Goal: Transaction & Acquisition: Book appointment/travel/reservation

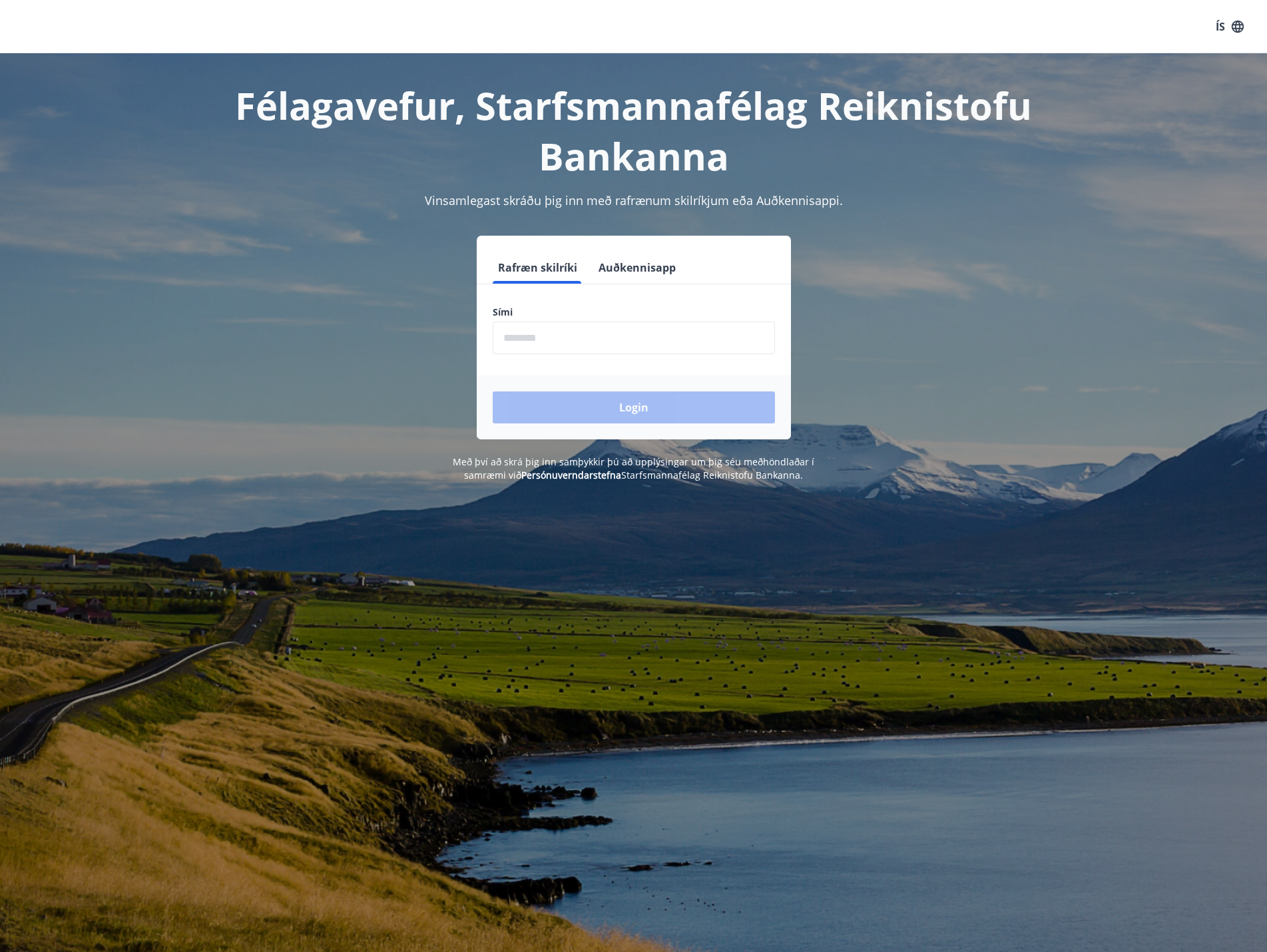
click at [621, 326] on input "phone" at bounding box center [633, 338] width 282 height 33
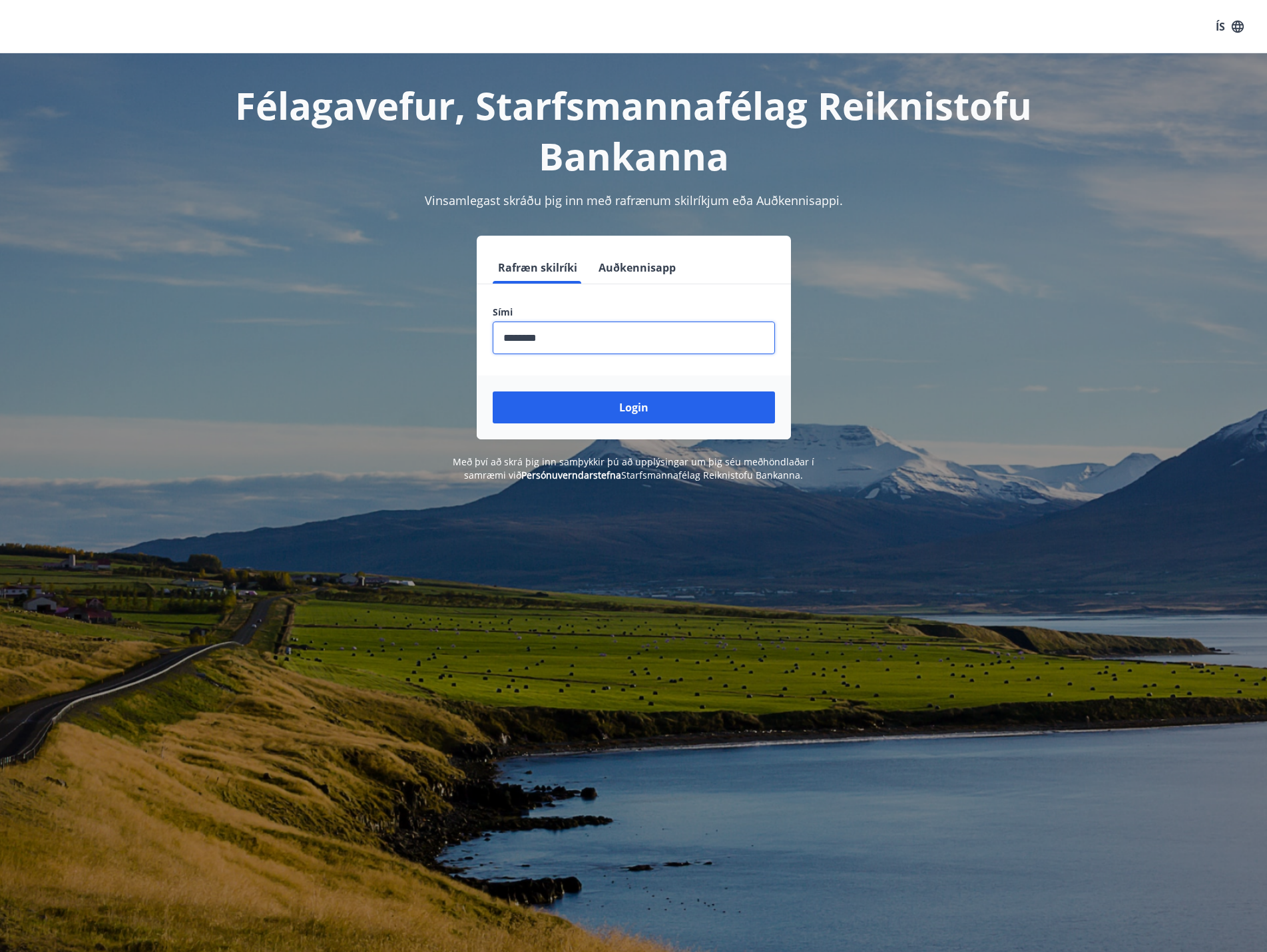
type input "********"
click at [493, 391] on button "Login" at bounding box center [633, 407] width 282 height 32
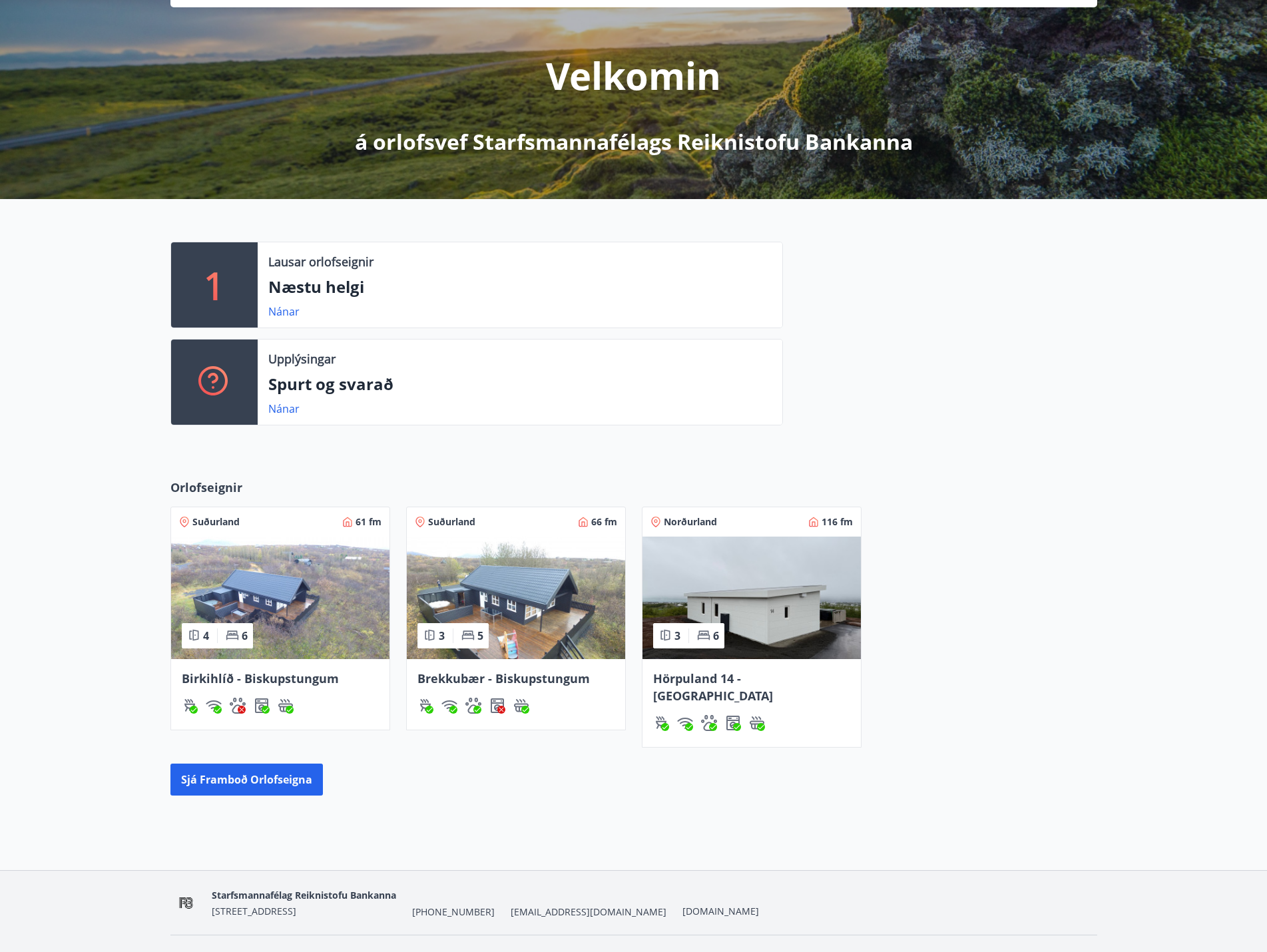
scroll to position [145, 0]
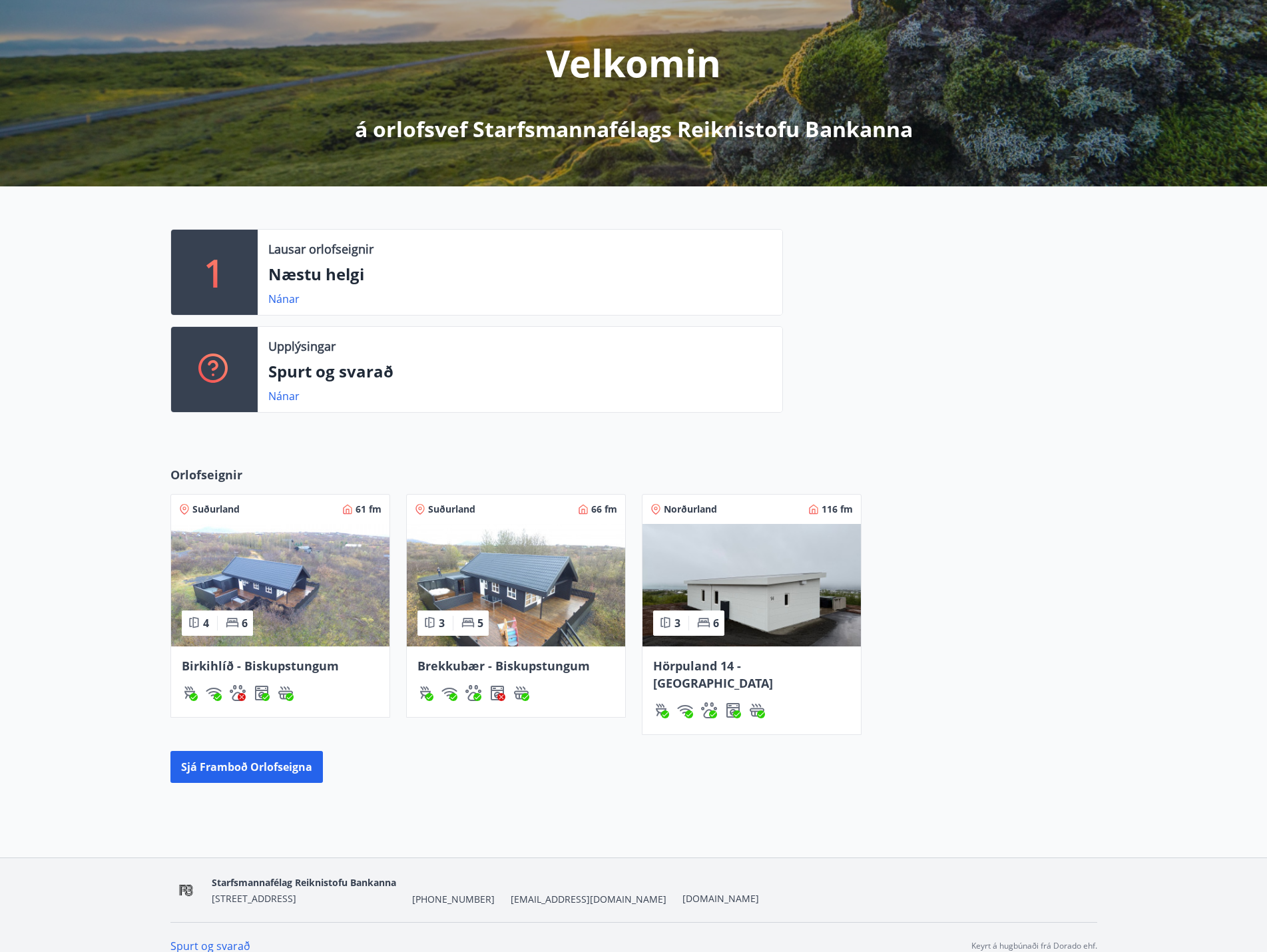
click at [748, 557] on img at bounding box center [751, 585] width 218 height 122
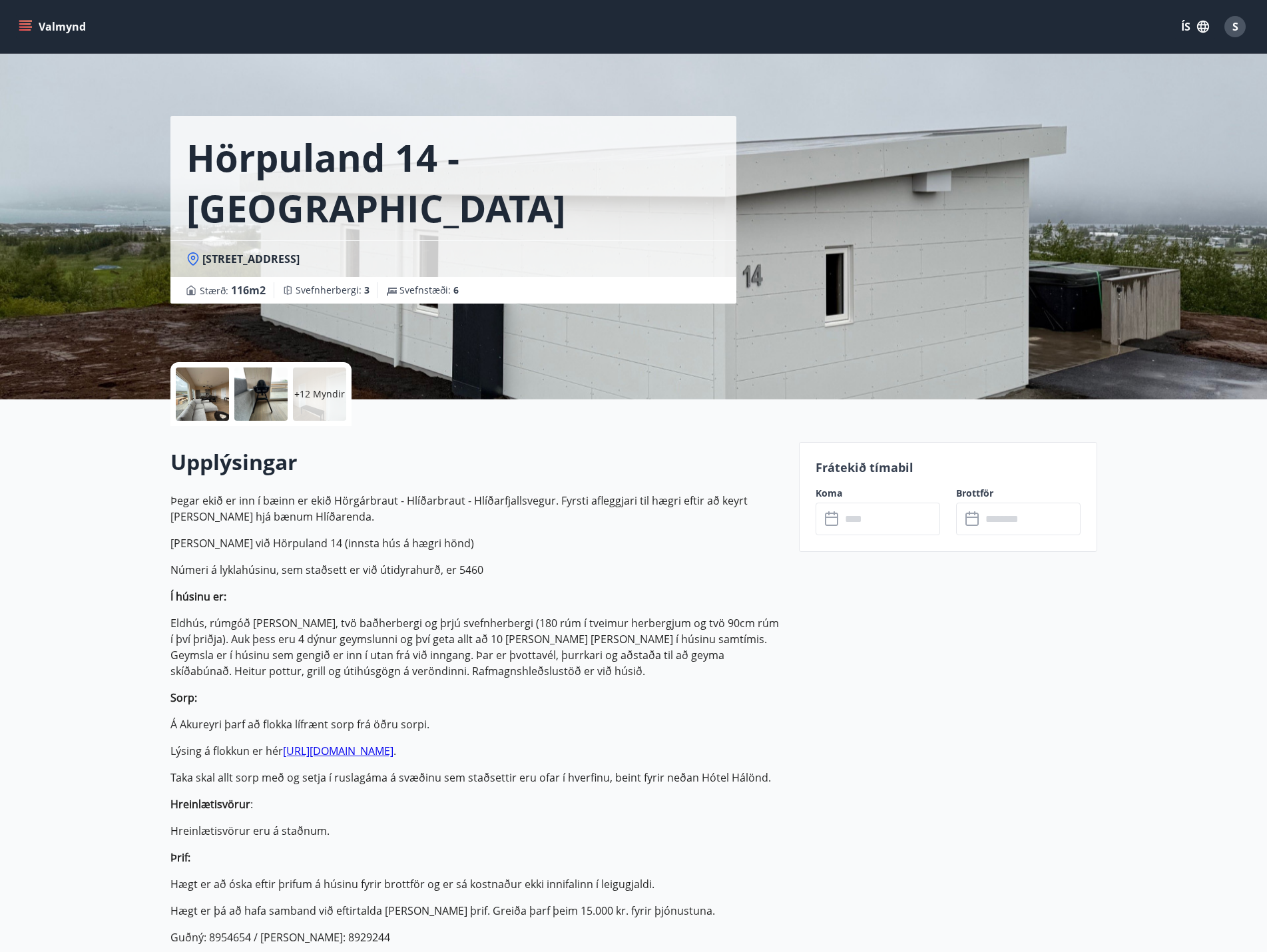
click at [197, 395] on div at bounding box center [202, 394] width 53 height 53
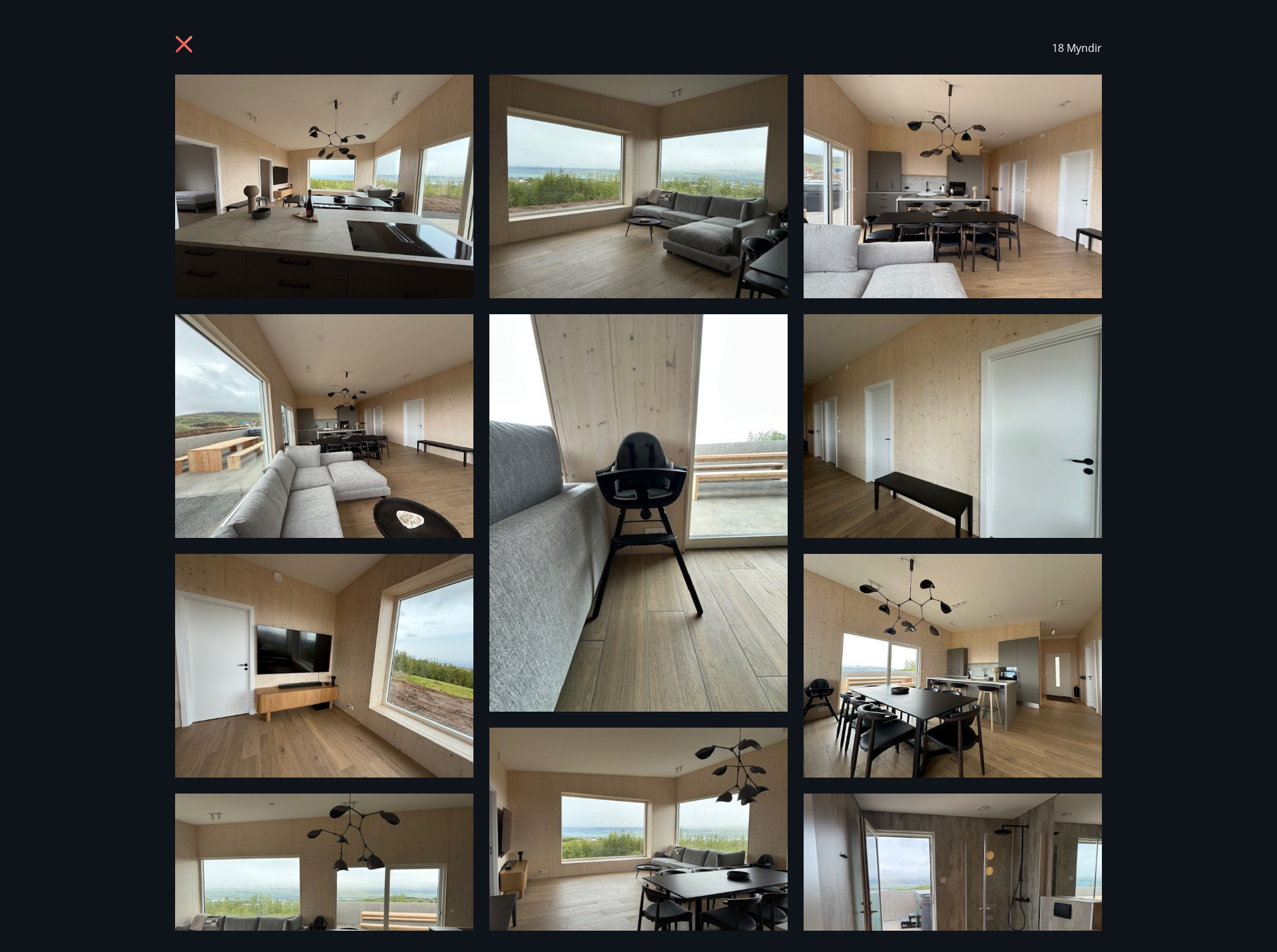
click at [388, 221] on img at bounding box center [324, 187] width 298 height 224
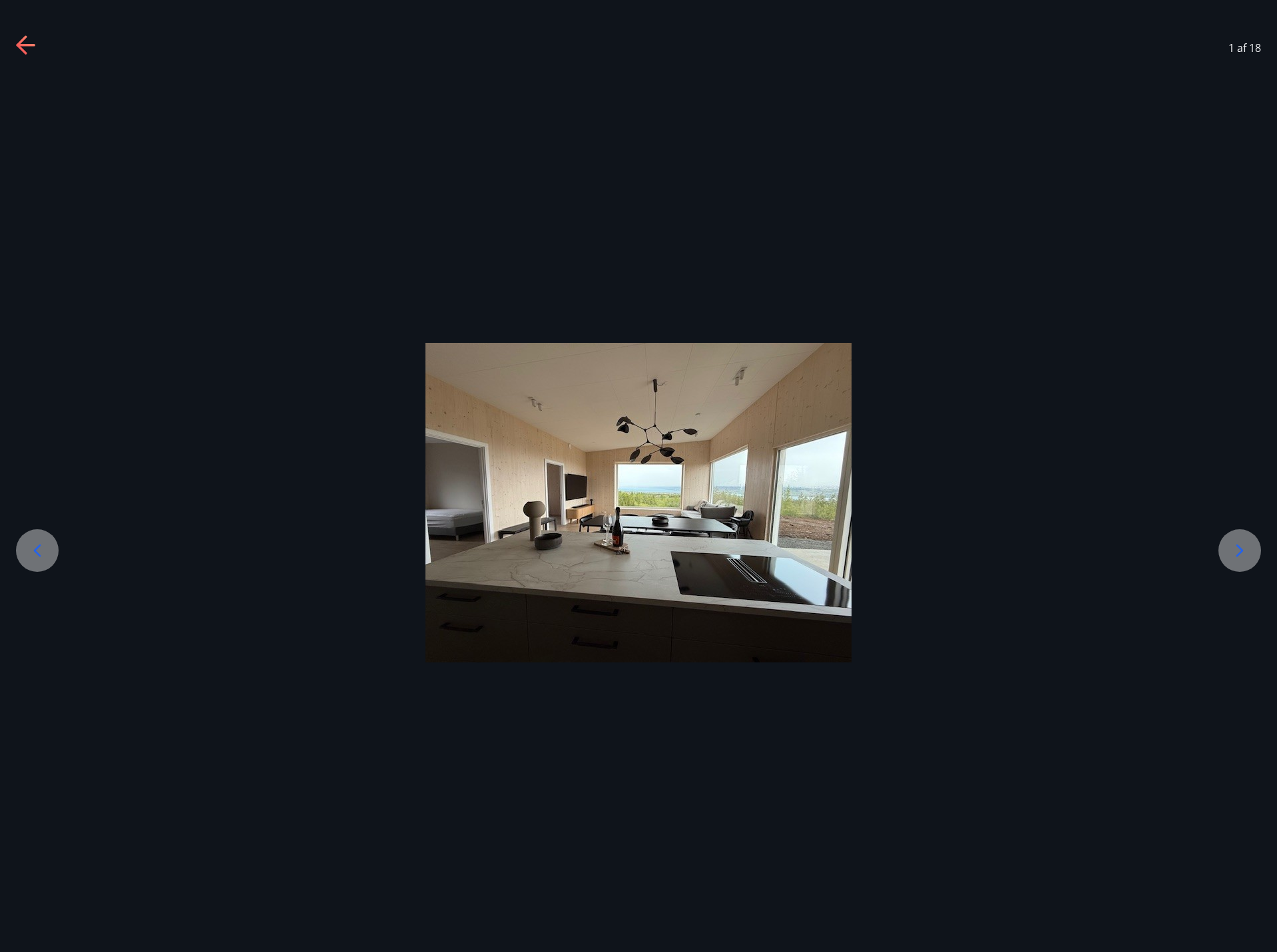
click at [1231, 555] on icon at bounding box center [1239, 550] width 21 height 21
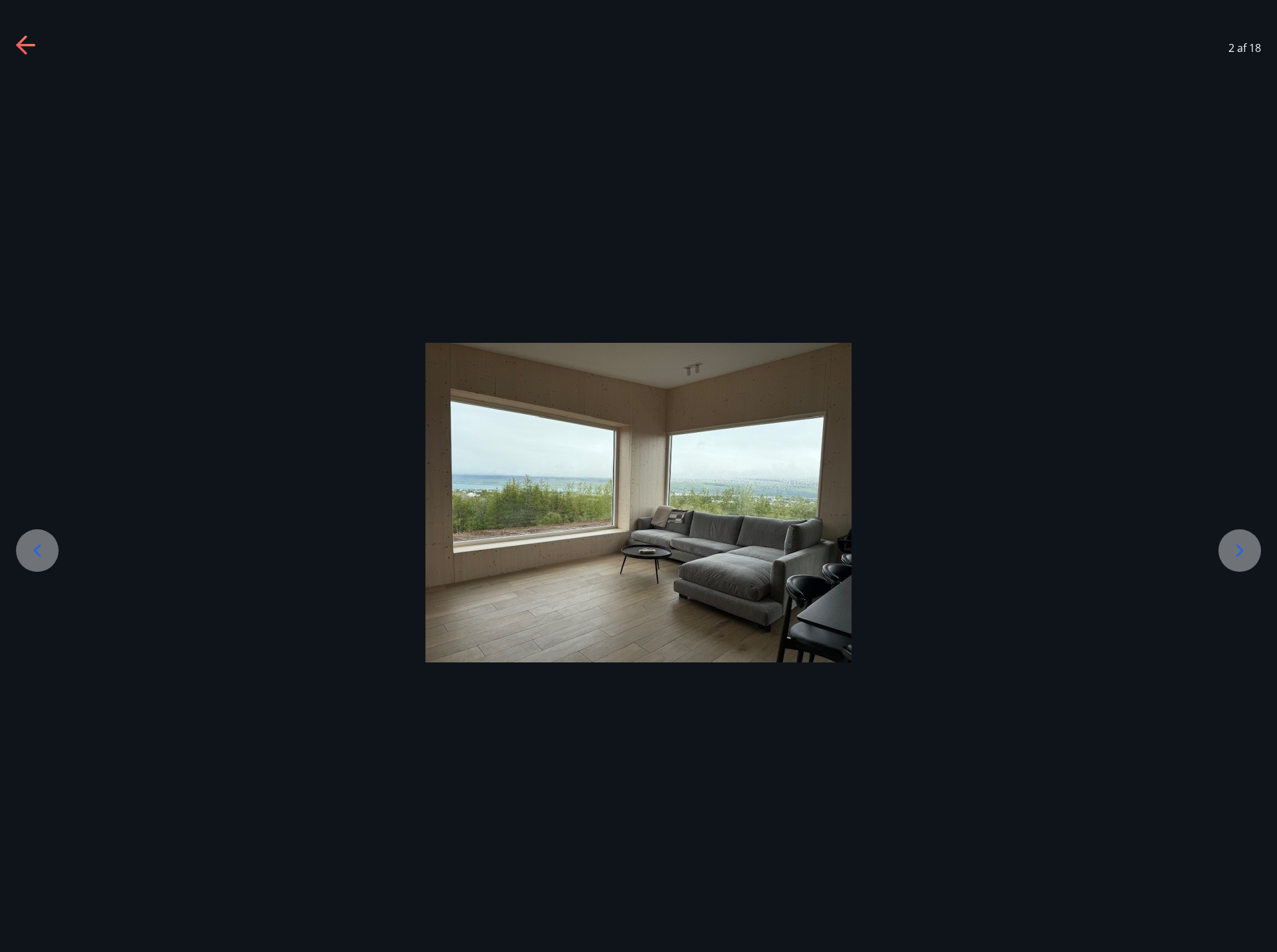
click at [1232, 553] on icon at bounding box center [1239, 550] width 21 height 21
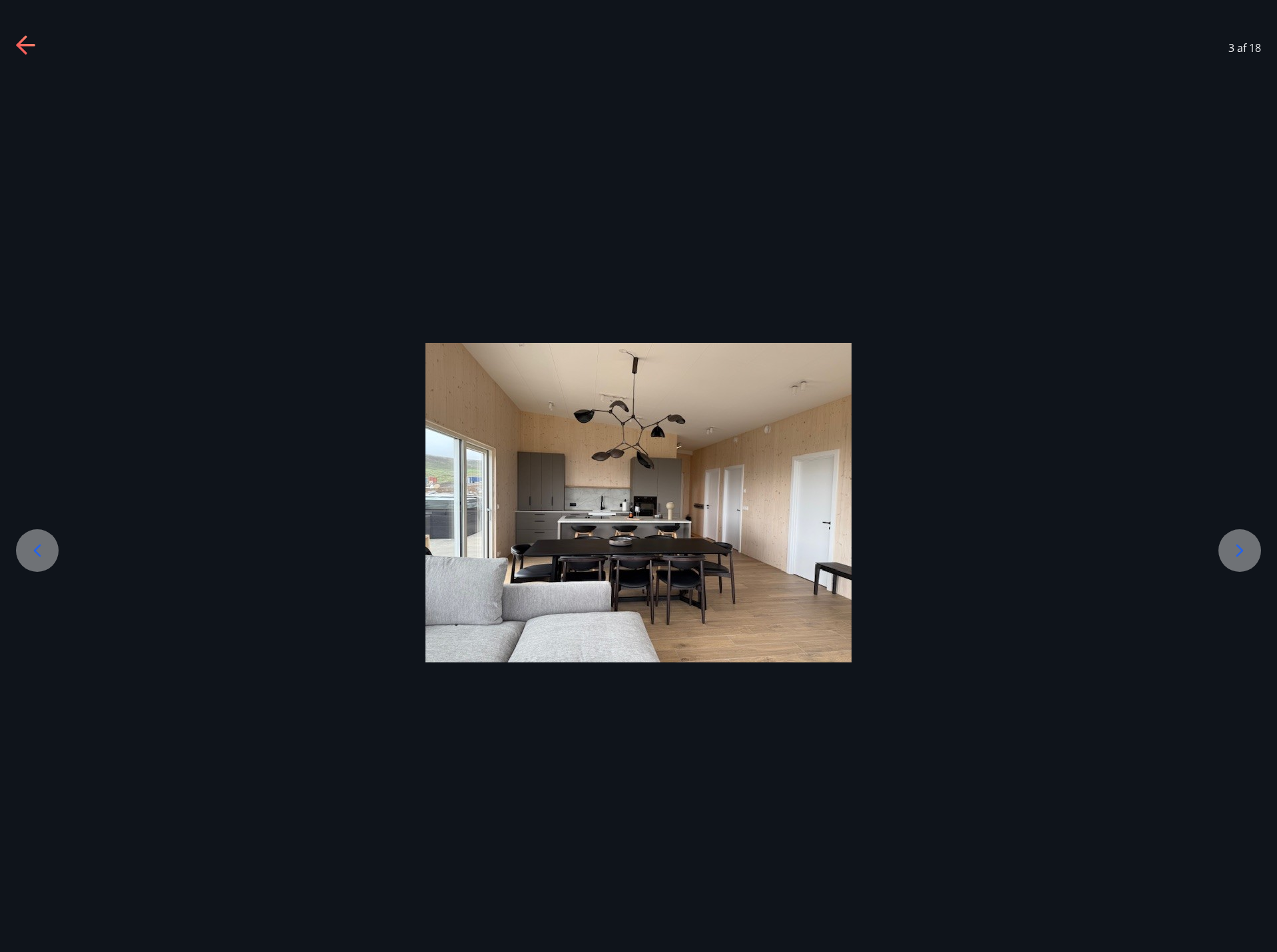
click at [1232, 553] on icon at bounding box center [1239, 550] width 21 height 21
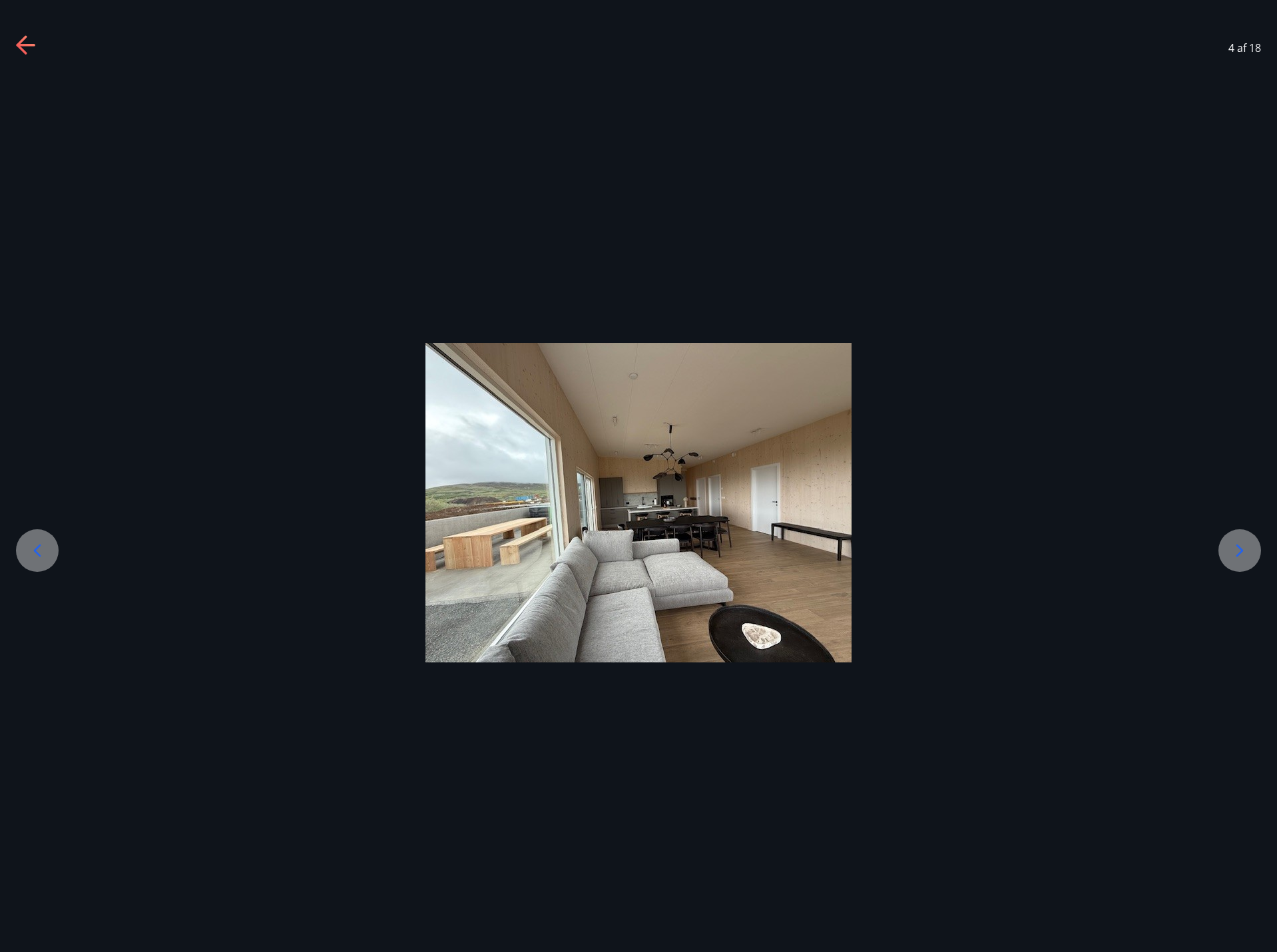
click at [1243, 541] on icon at bounding box center [1239, 550] width 21 height 21
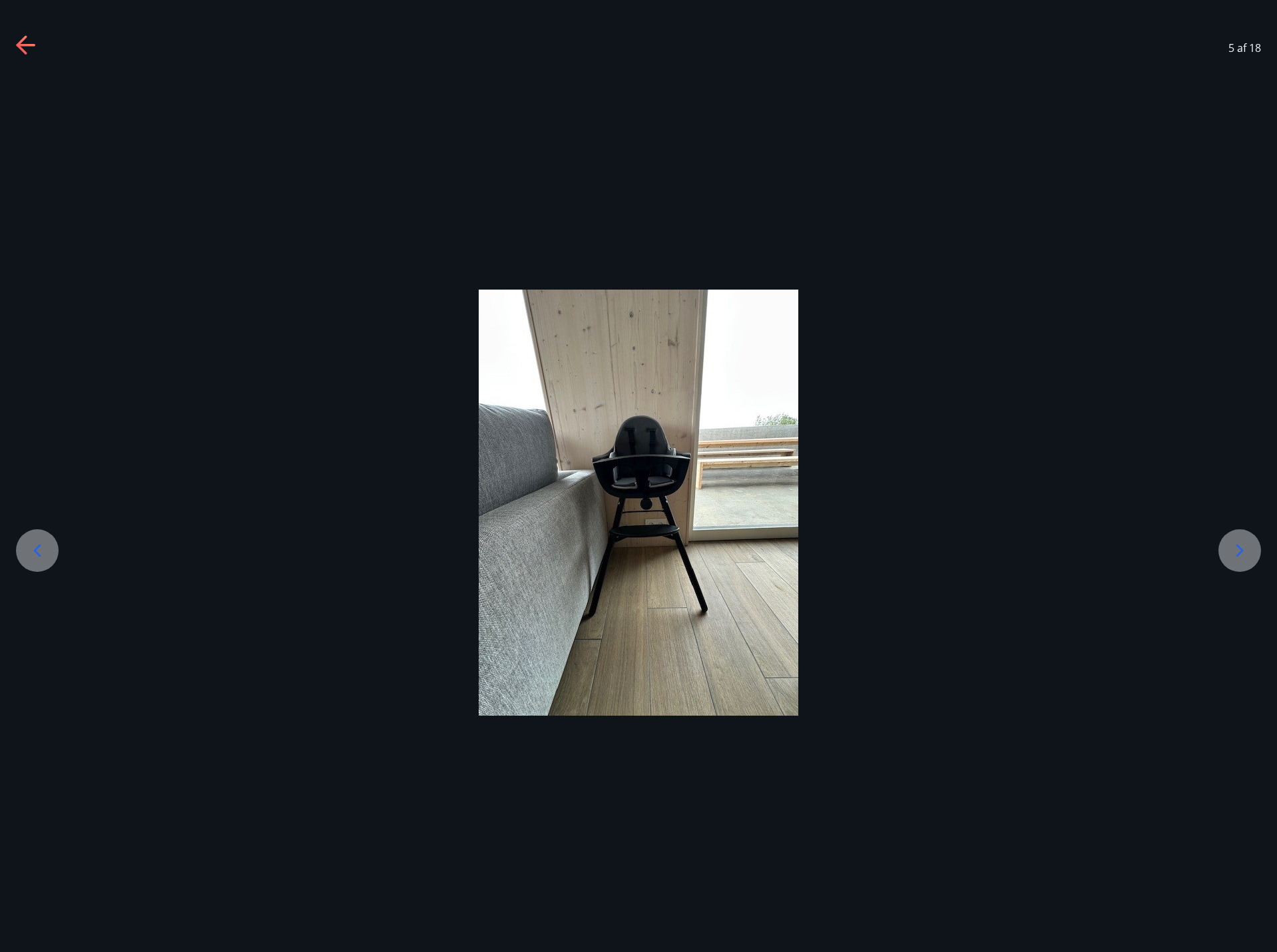
click at [1243, 541] on icon at bounding box center [1239, 550] width 21 height 21
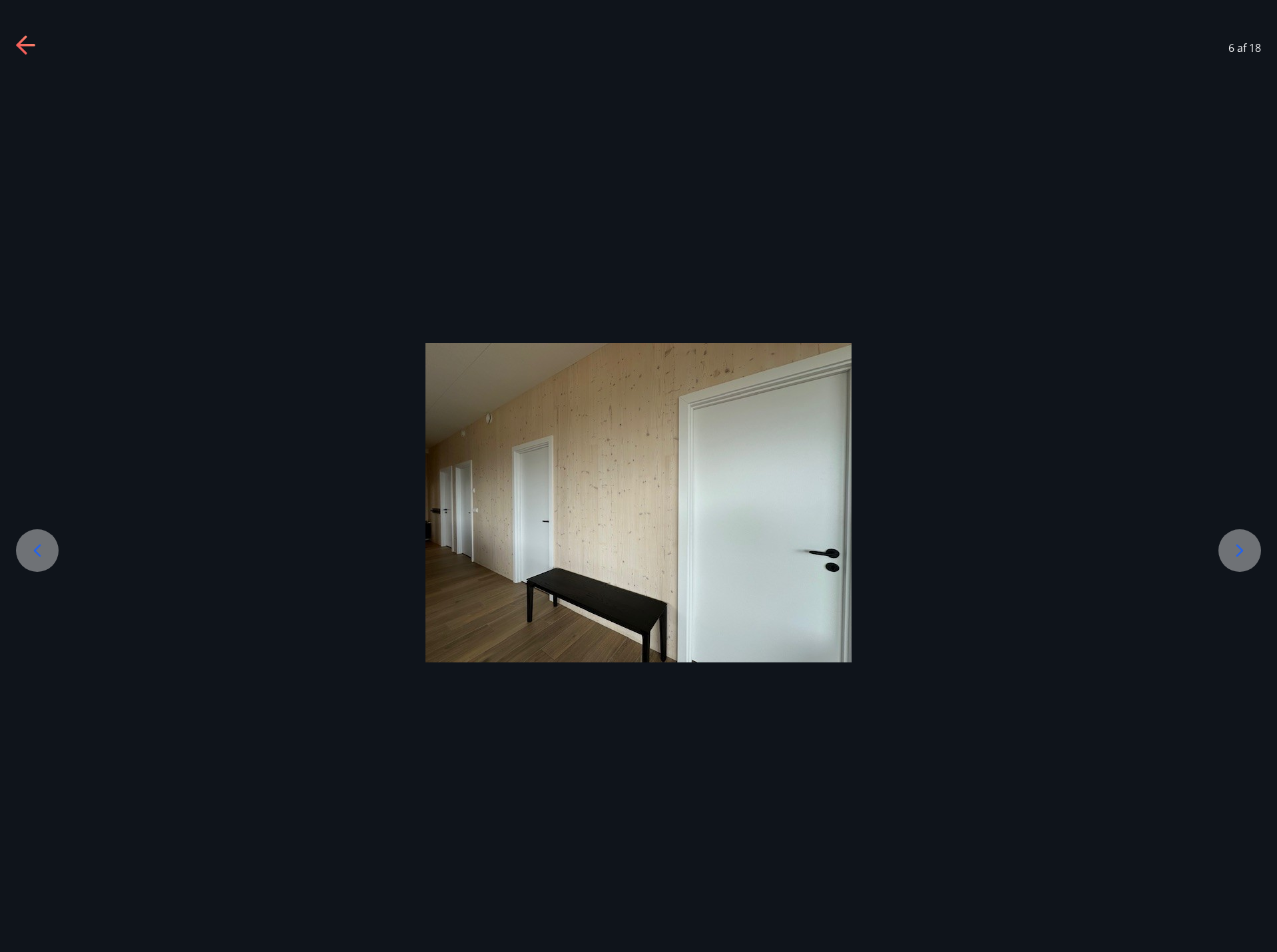
click at [1243, 541] on icon at bounding box center [1239, 550] width 21 height 21
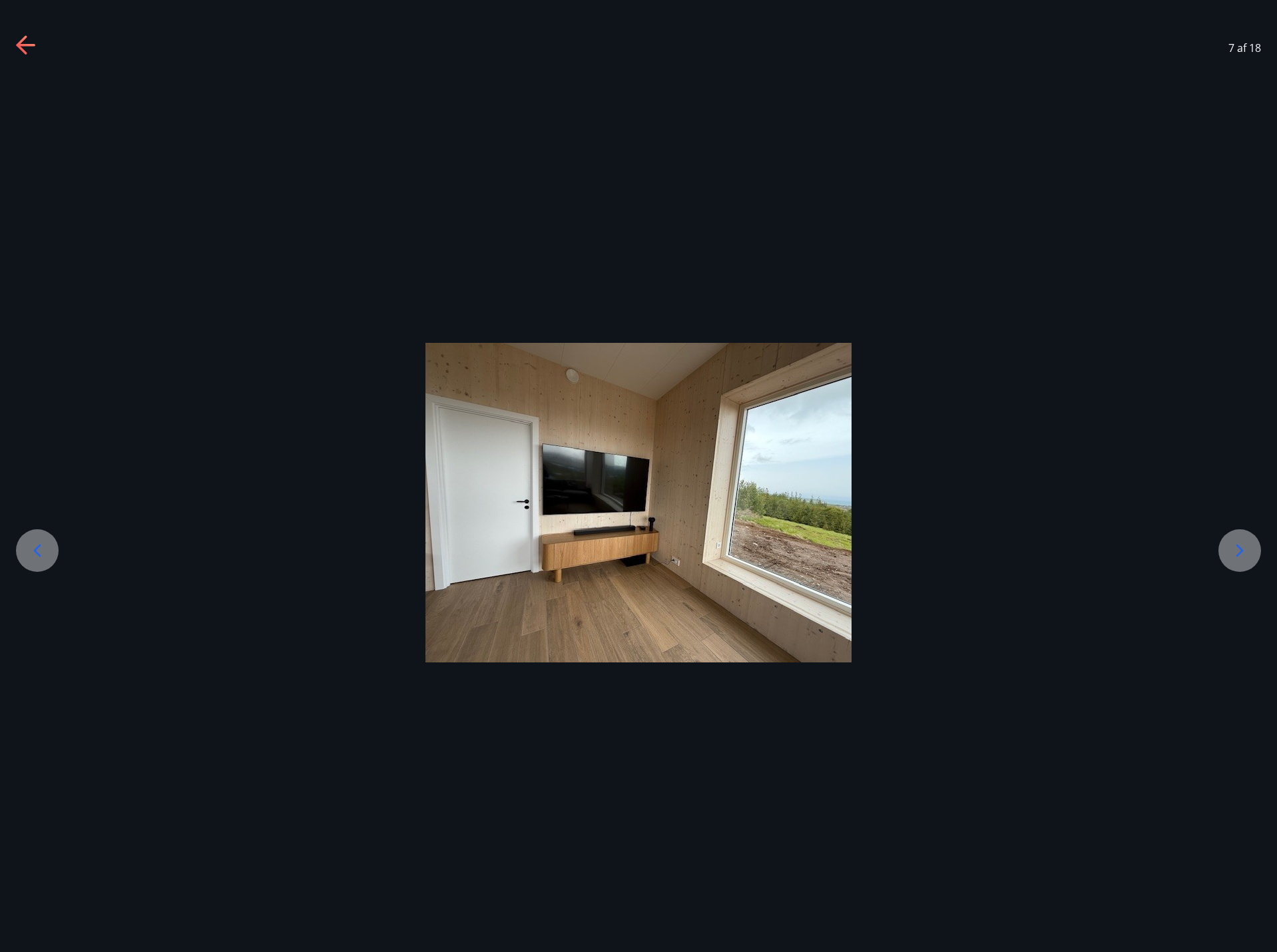
click at [1243, 541] on icon at bounding box center [1239, 550] width 21 height 21
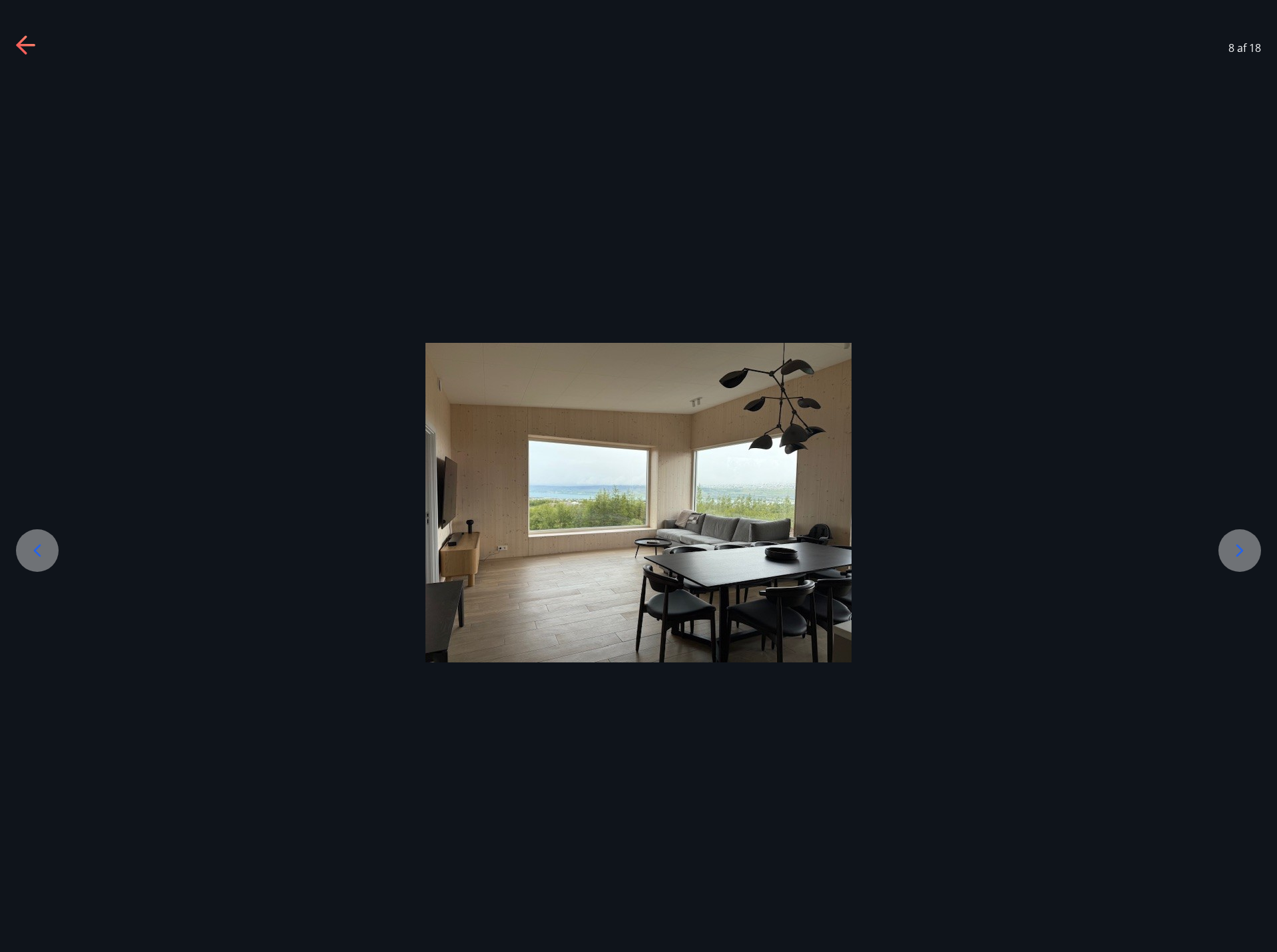
click at [1243, 541] on icon at bounding box center [1239, 550] width 21 height 21
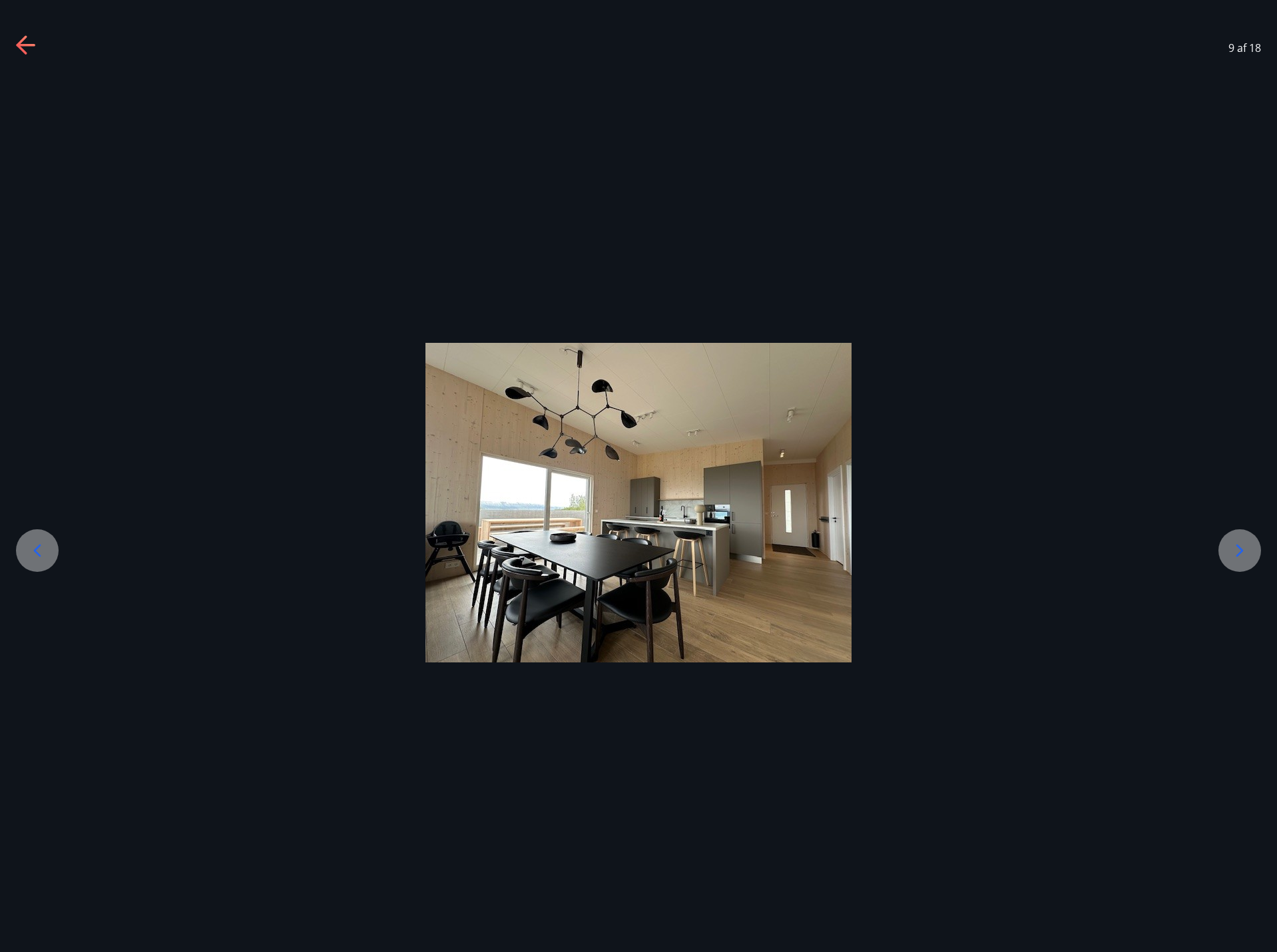
click at [1243, 541] on icon at bounding box center [1239, 550] width 21 height 21
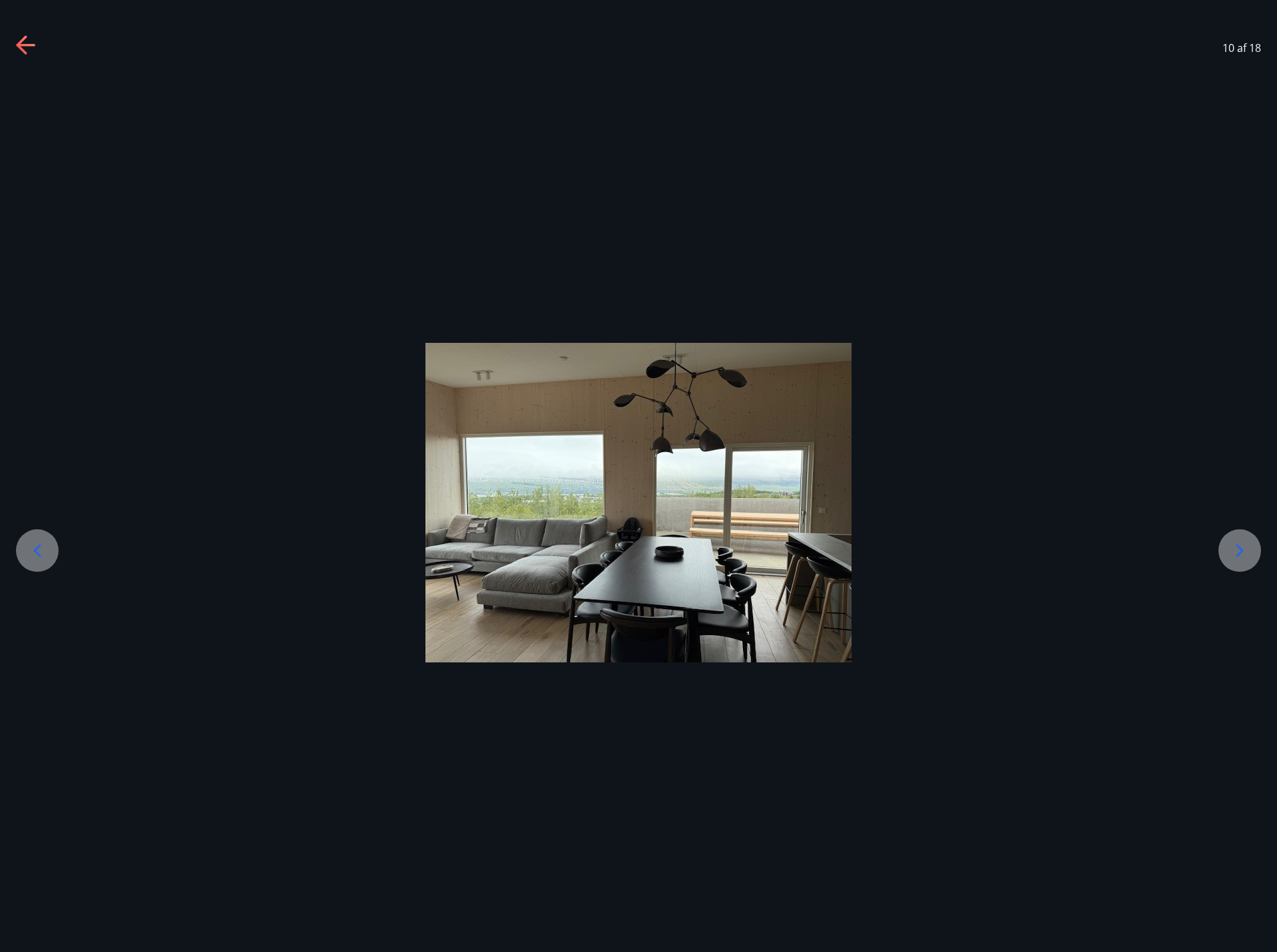
click at [1243, 541] on icon at bounding box center [1239, 550] width 21 height 21
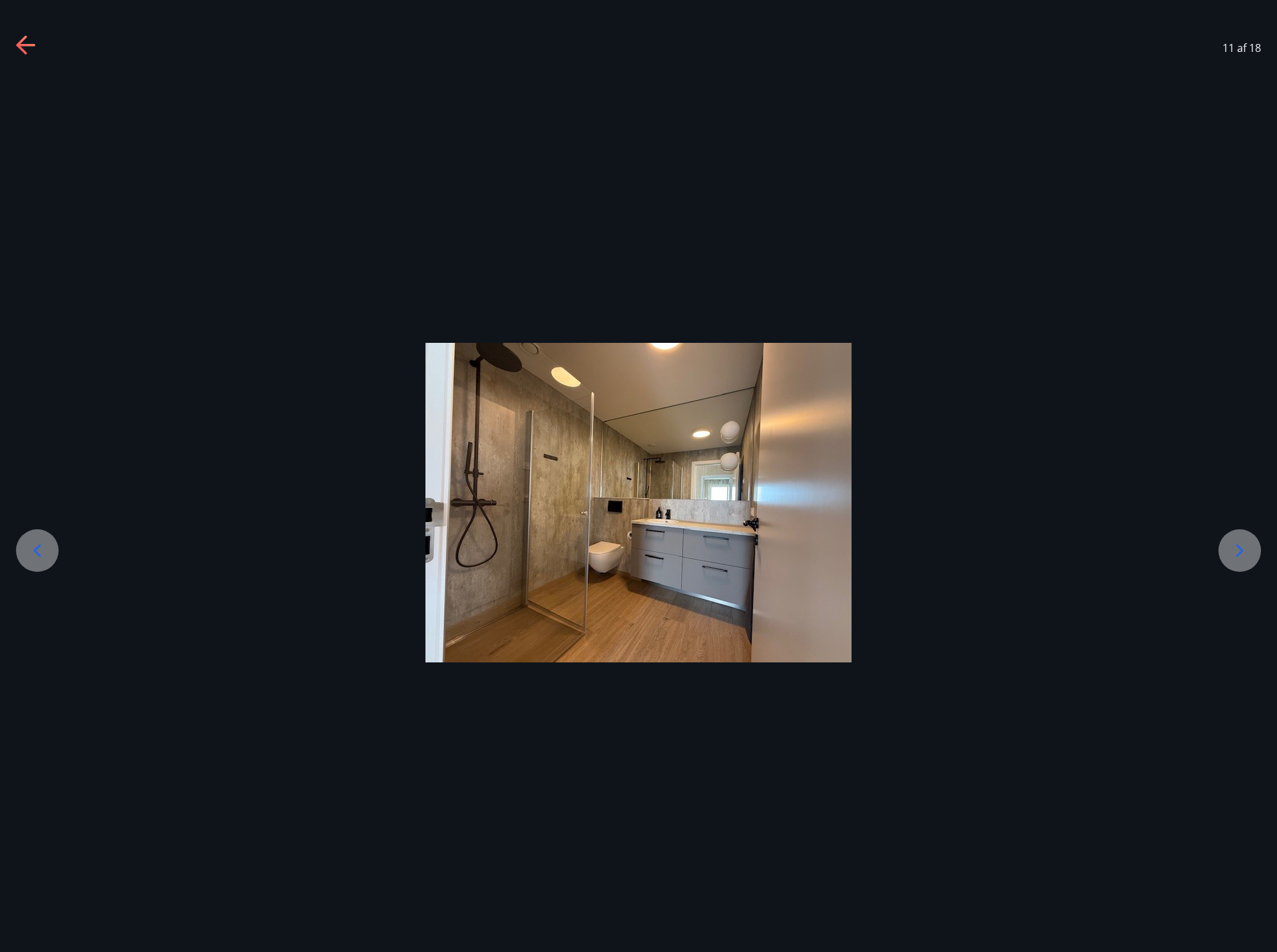
click at [1243, 541] on icon at bounding box center [1239, 550] width 21 height 21
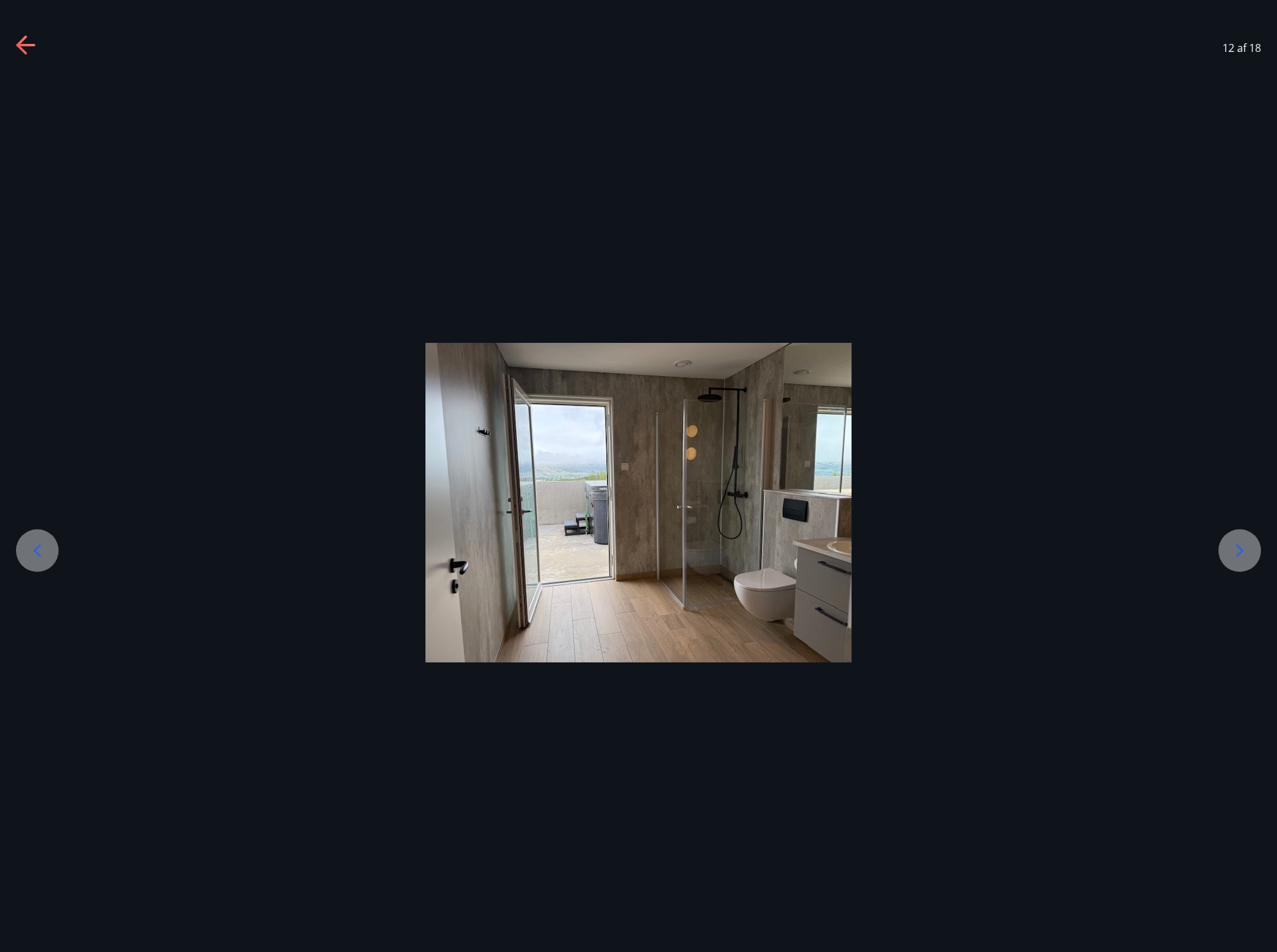
click at [1243, 541] on icon at bounding box center [1239, 550] width 21 height 21
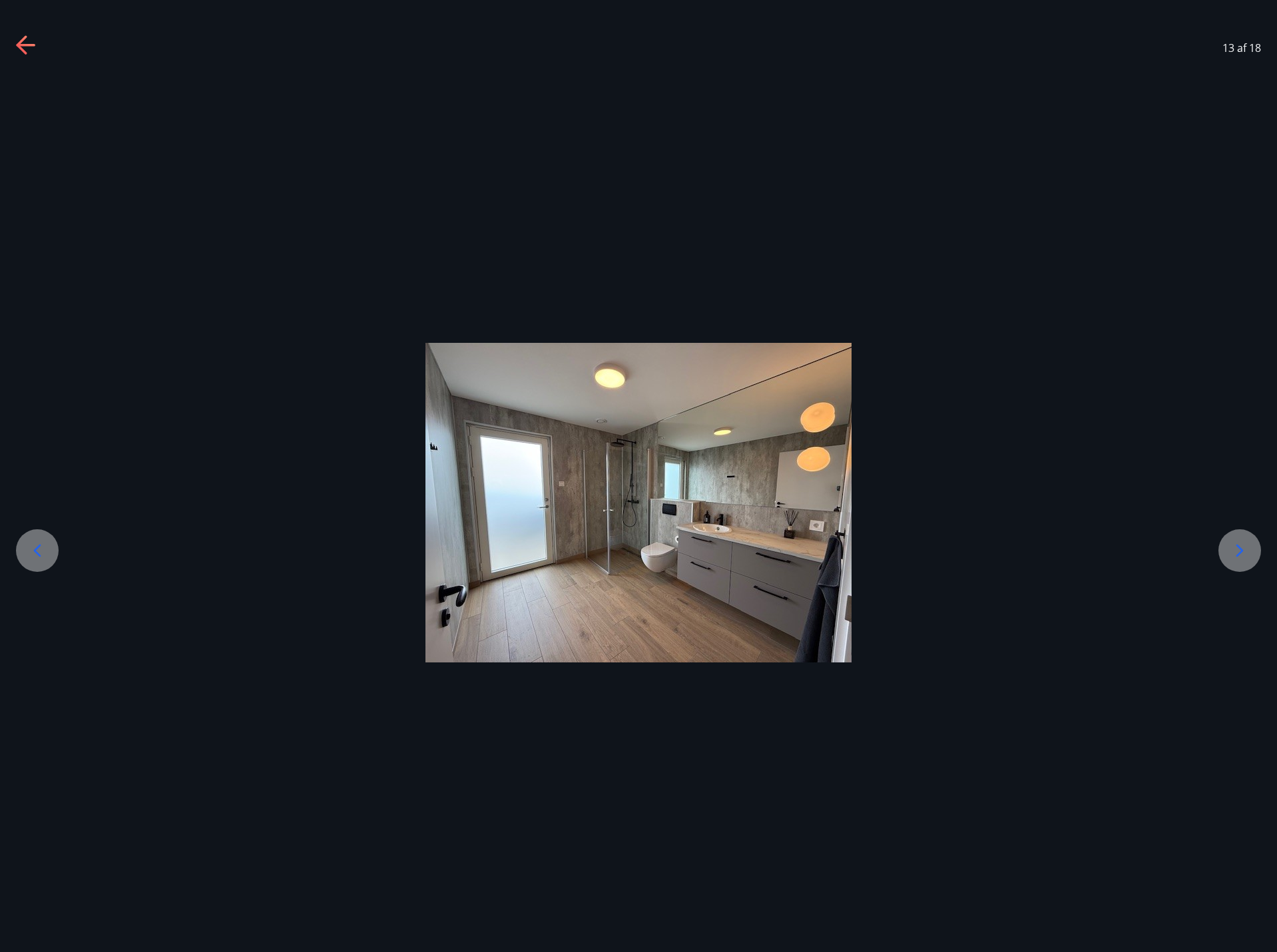
click at [1243, 541] on icon at bounding box center [1239, 550] width 21 height 21
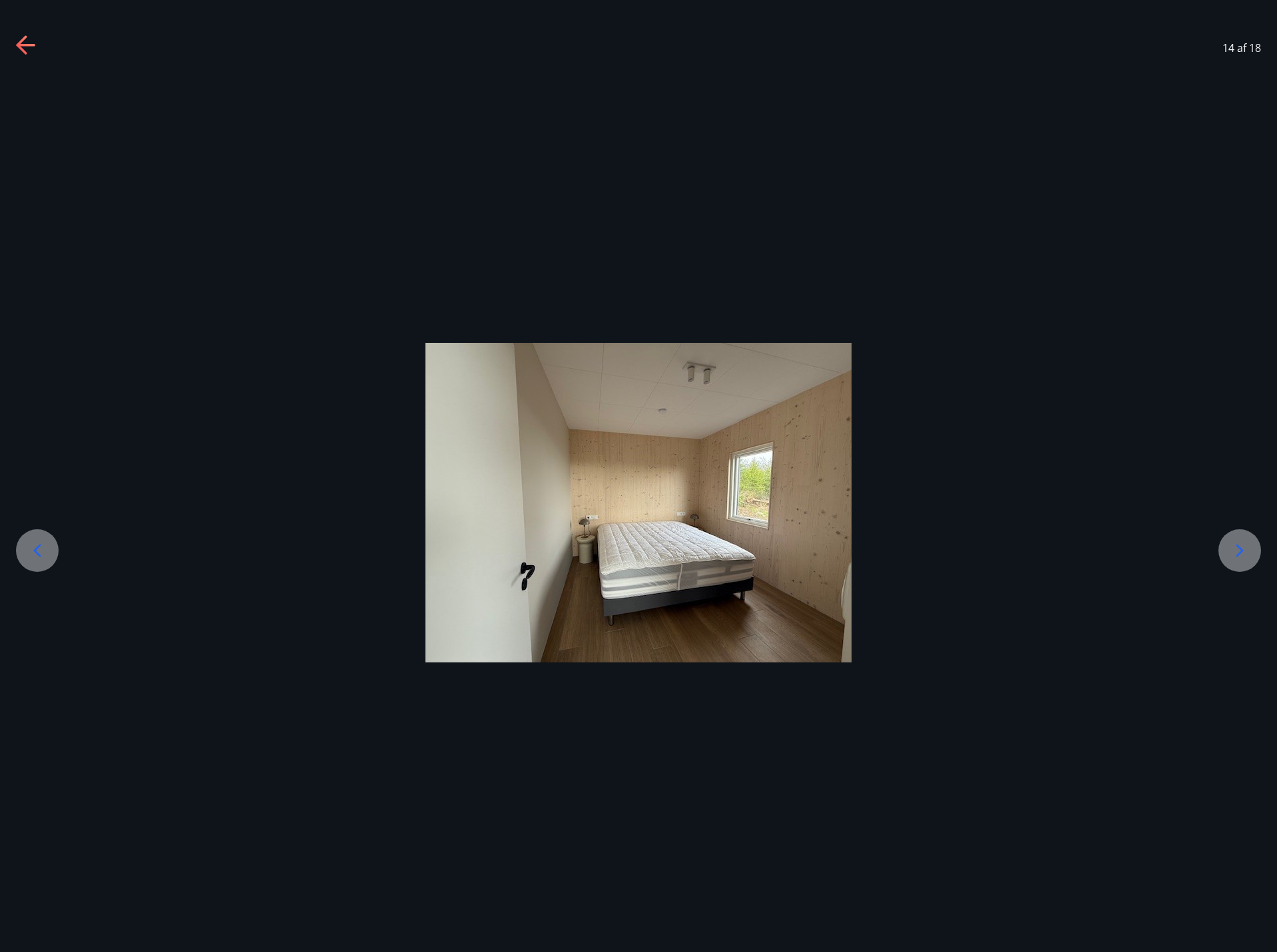
click at [1243, 541] on icon at bounding box center [1239, 550] width 21 height 21
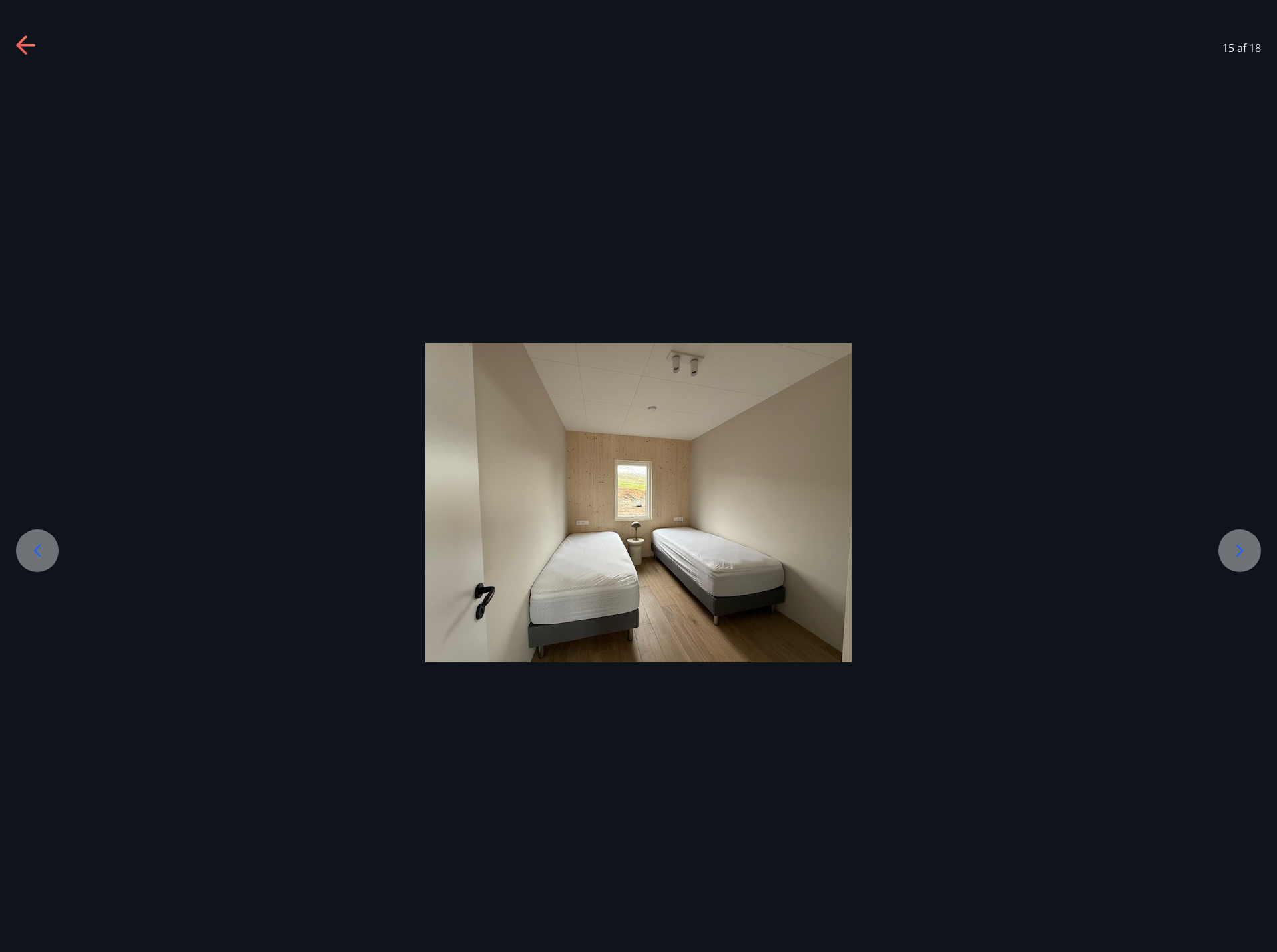
click at [1243, 541] on icon at bounding box center [1239, 550] width 21 height 21
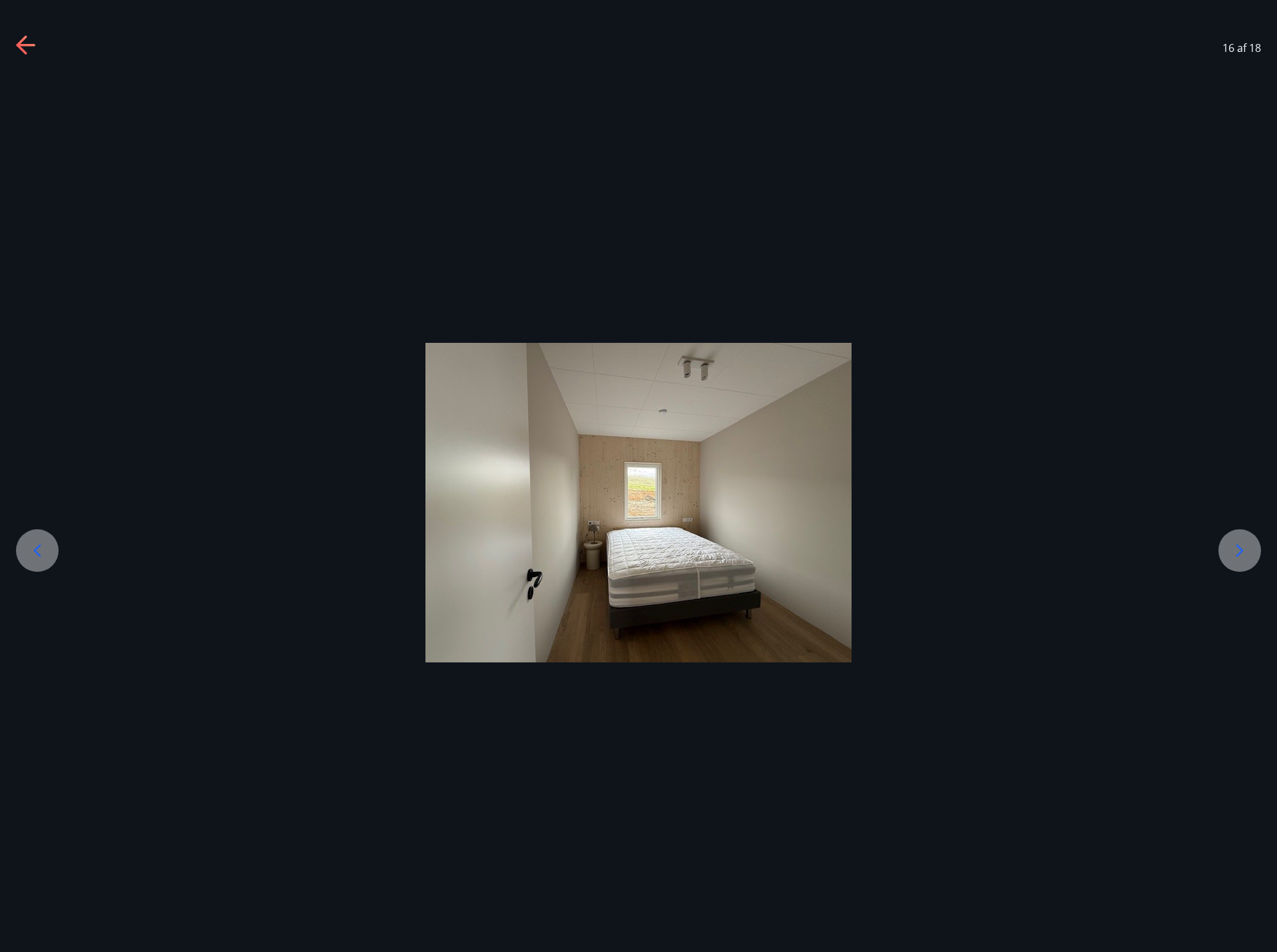
click at [1243, 541] on icon at bounding box center [1239, 550] width 21 height 21
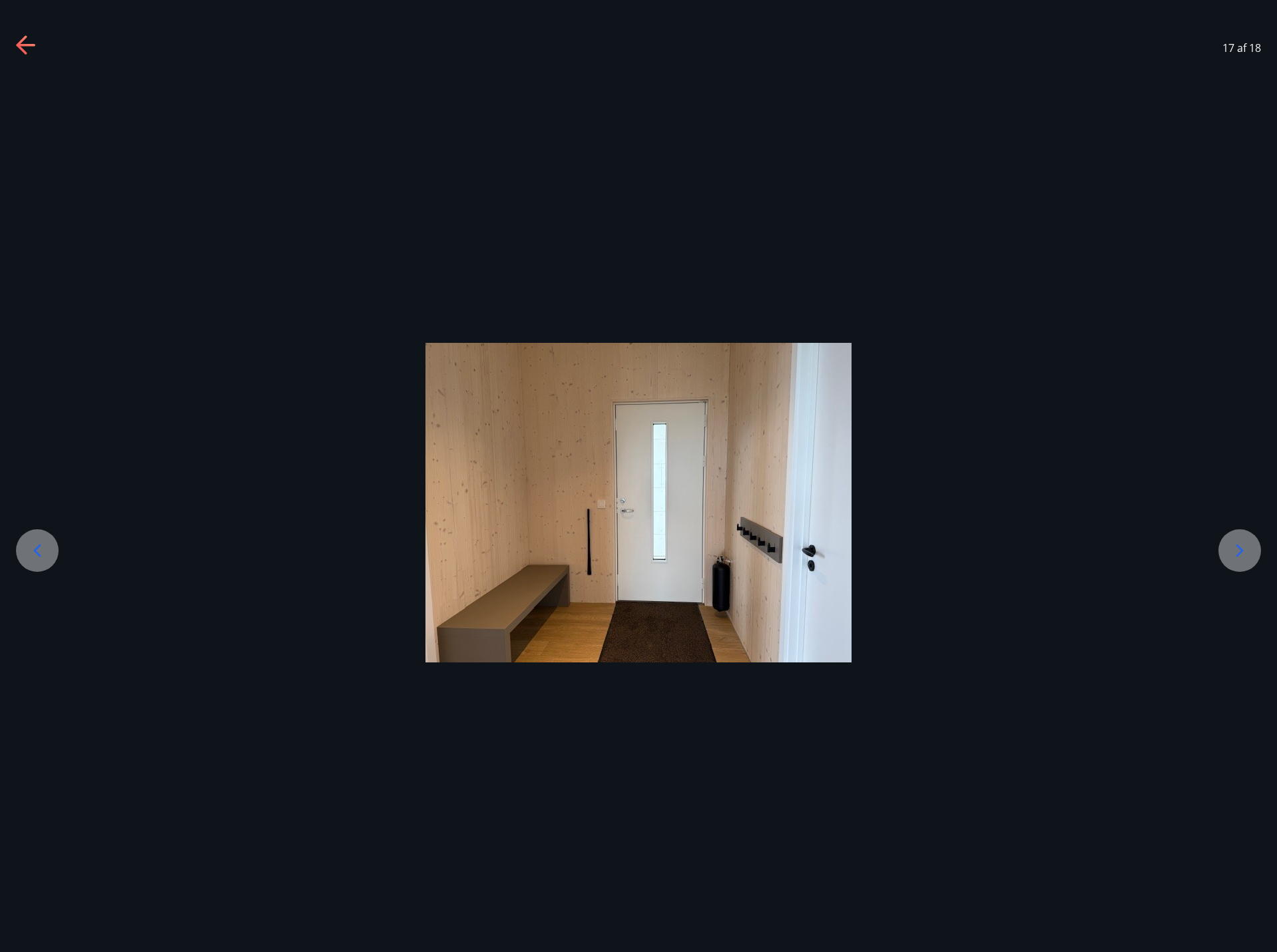
click at [1243, 541] on icon at bounding box center [1239, 550] width 21 height 21
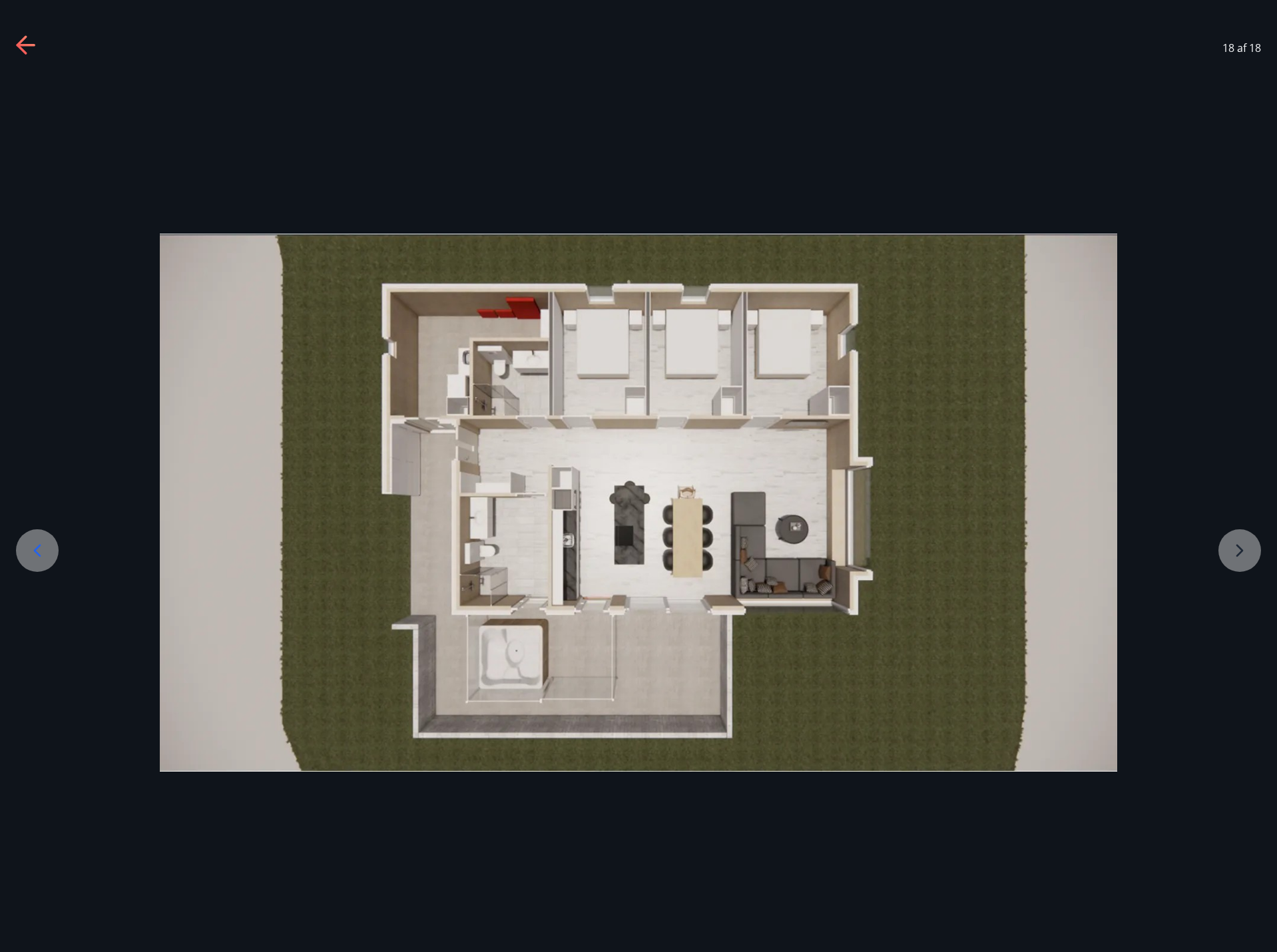
click at [1243, 541] on div at bounding box center [638, 503] width 1277 height 539
click at [31, 33] on div "18 af 18" at bounding box center [638, 48] width 1277 height 53
click at [29, 43] on icon at bounding box center [27, 45] width 21 height 21
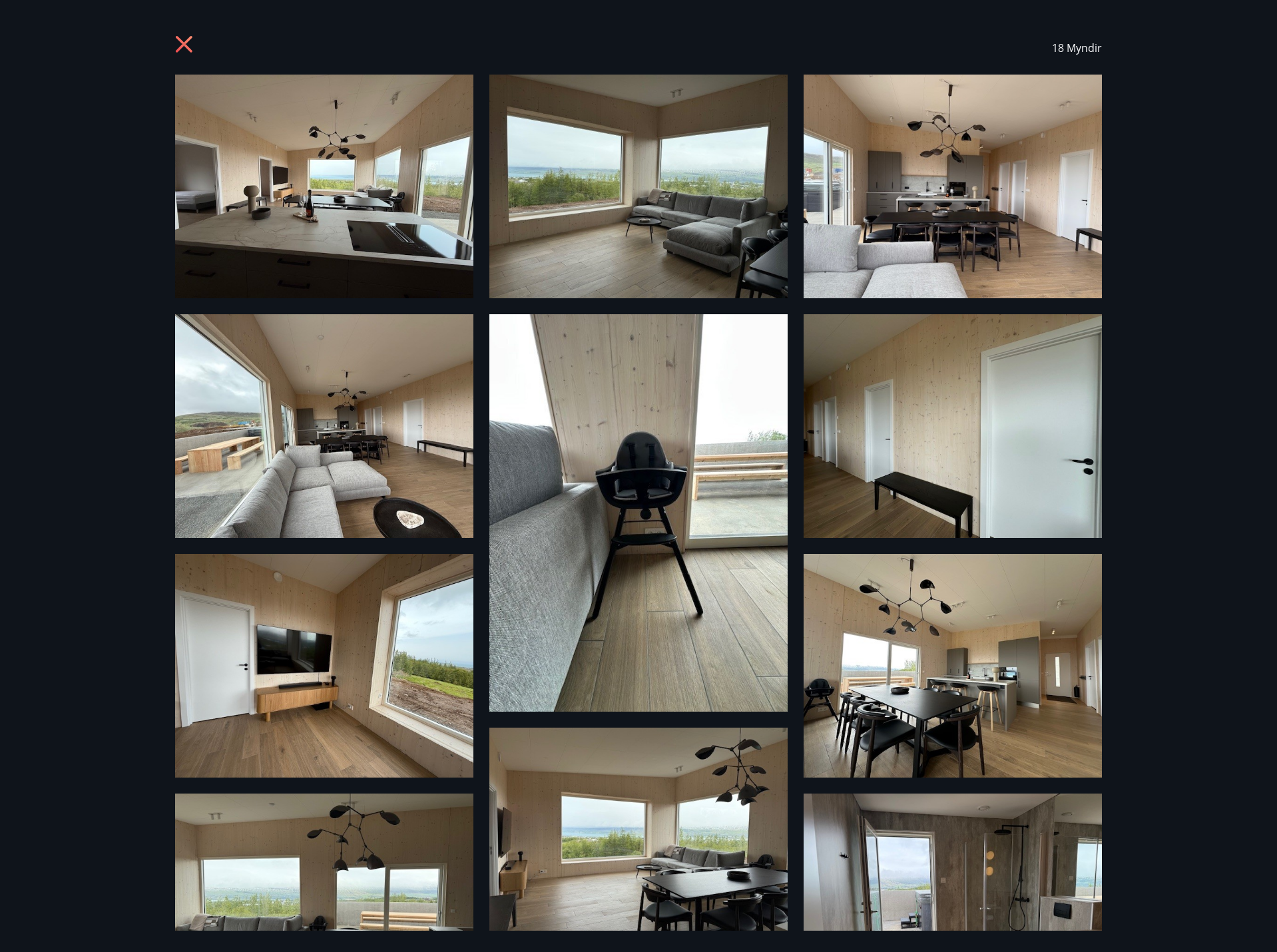
click at [172, 49] on div "18 Myndir" at bounding box center [638, 48] width 959 height 53
click at [190, 43] on icon at bounding box center [185, 45] width 21 height 21
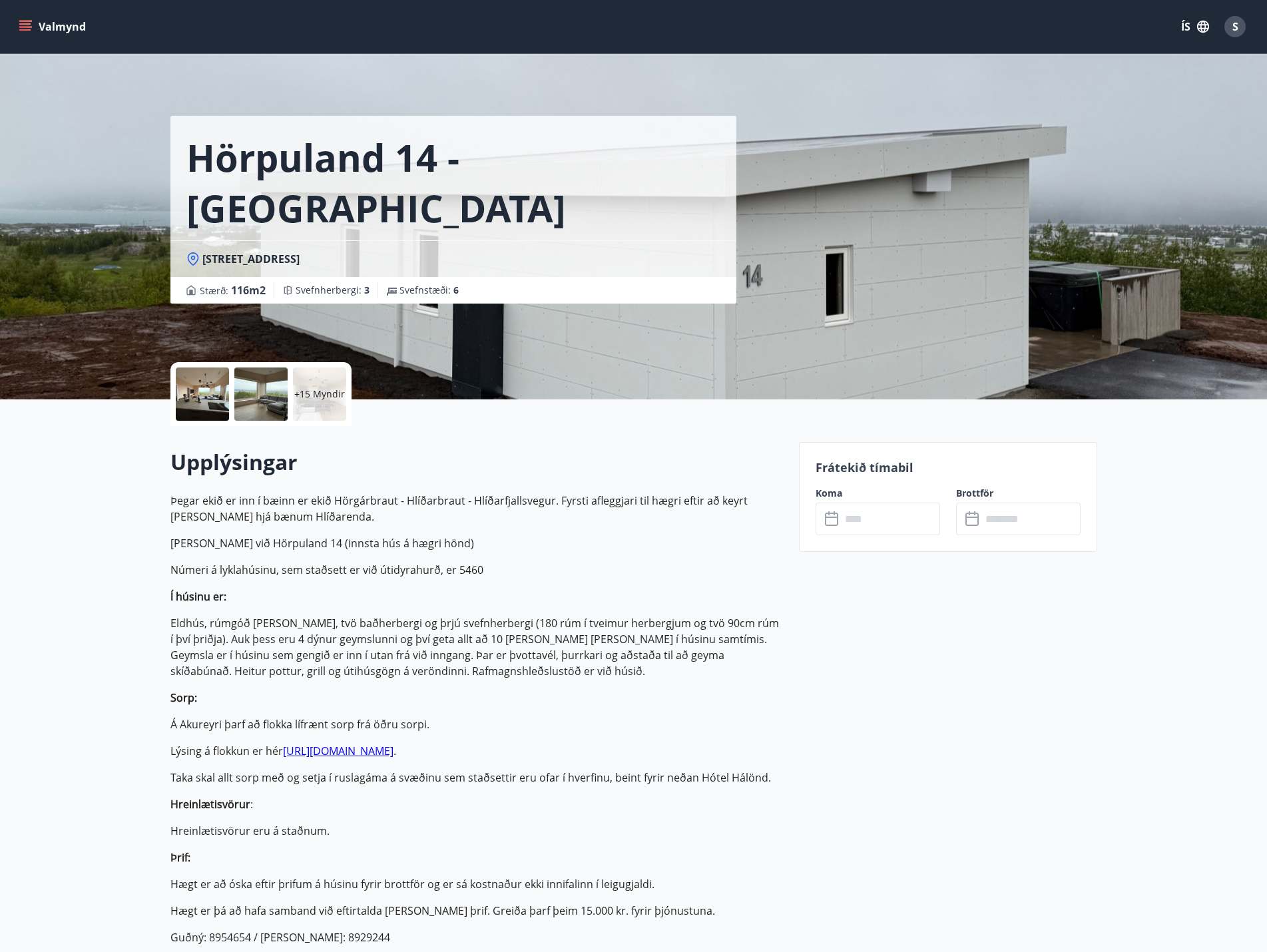
drag, startPoint x: 477, startPoint y: 457, endPoint x: 474, endPoint y: 449, distance: 8.5
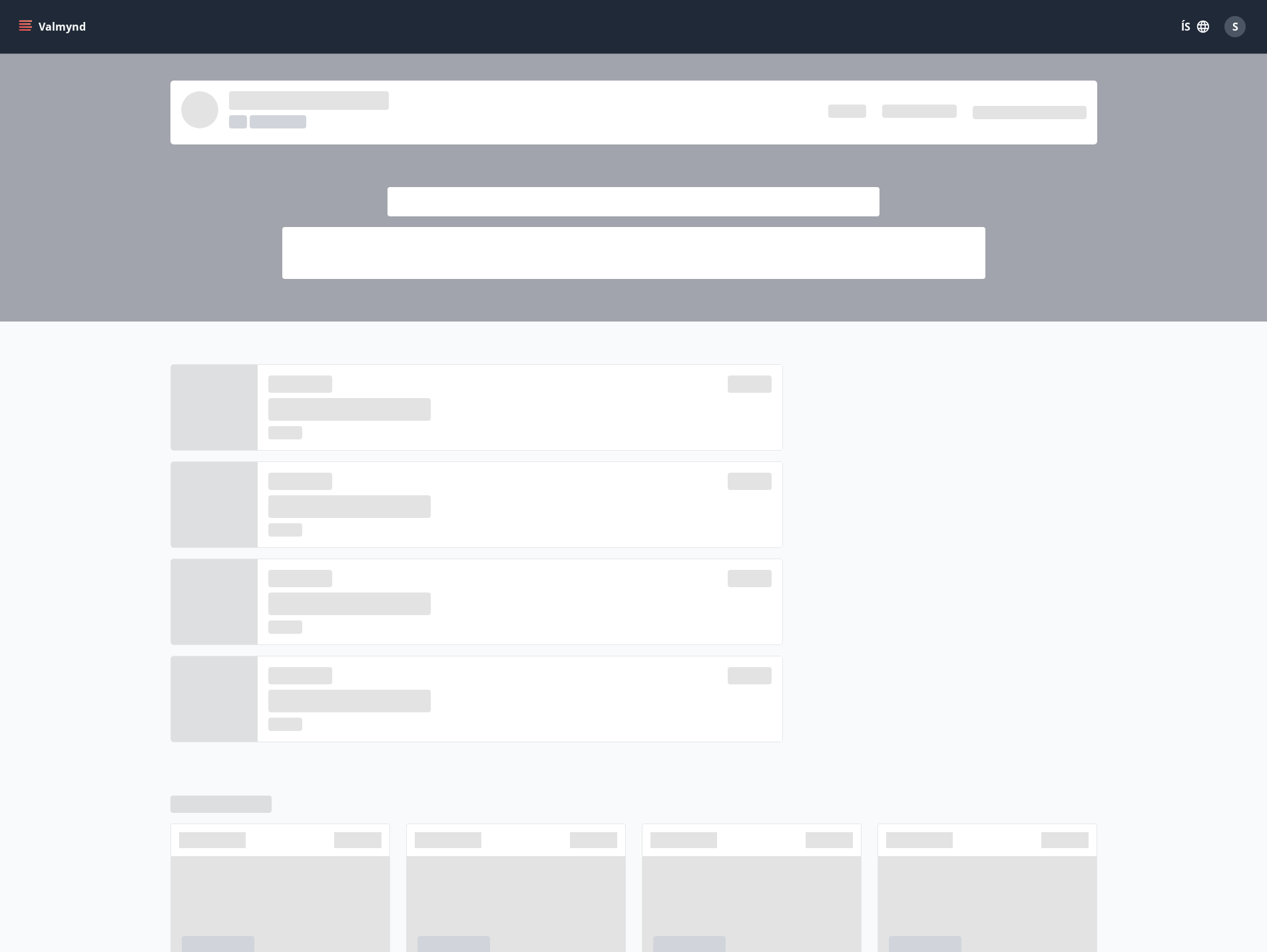
scroll to position [145, 0]
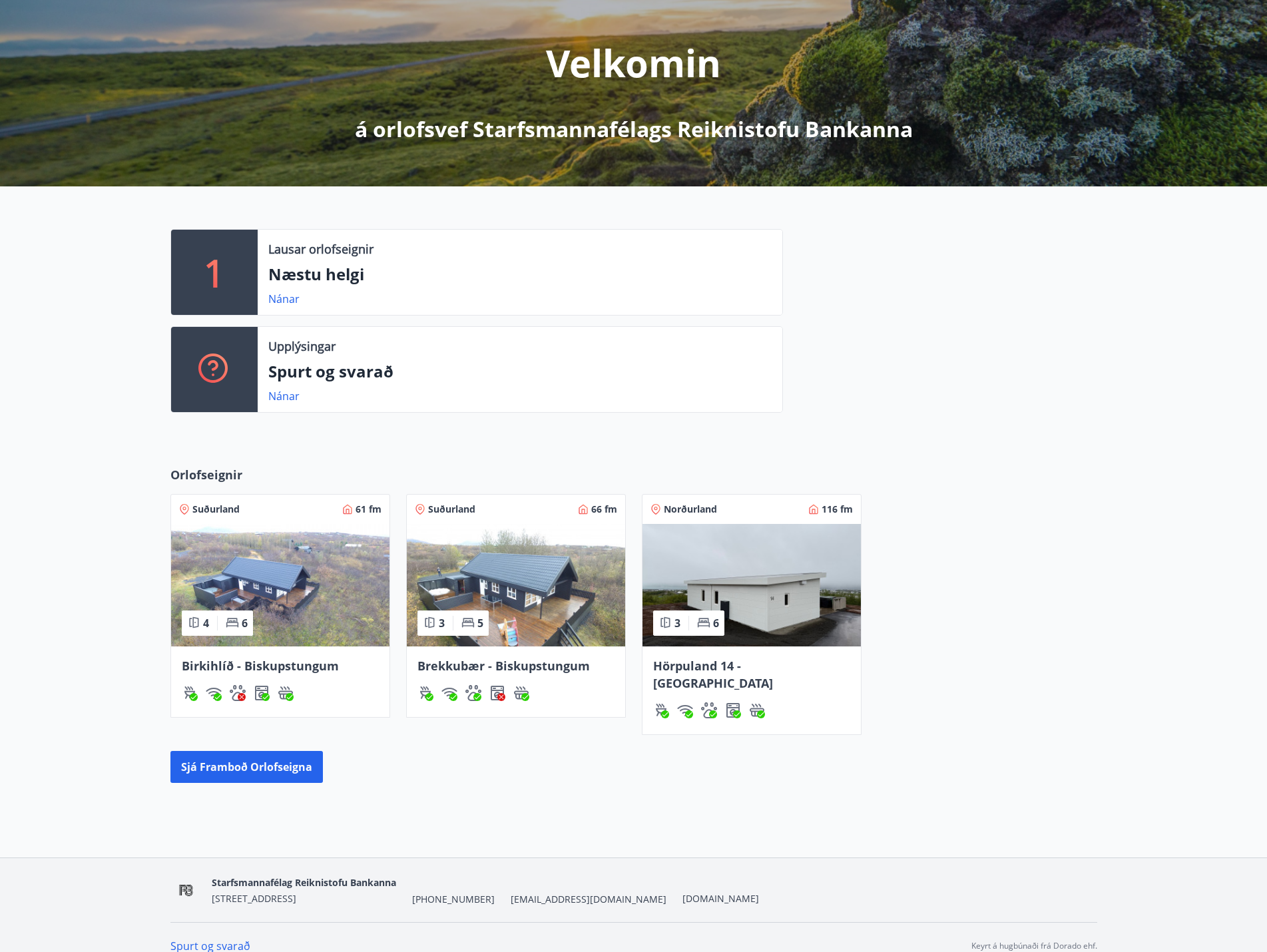
click at [500, 590] on img at bounding box center [516, 585] width 218 height 122
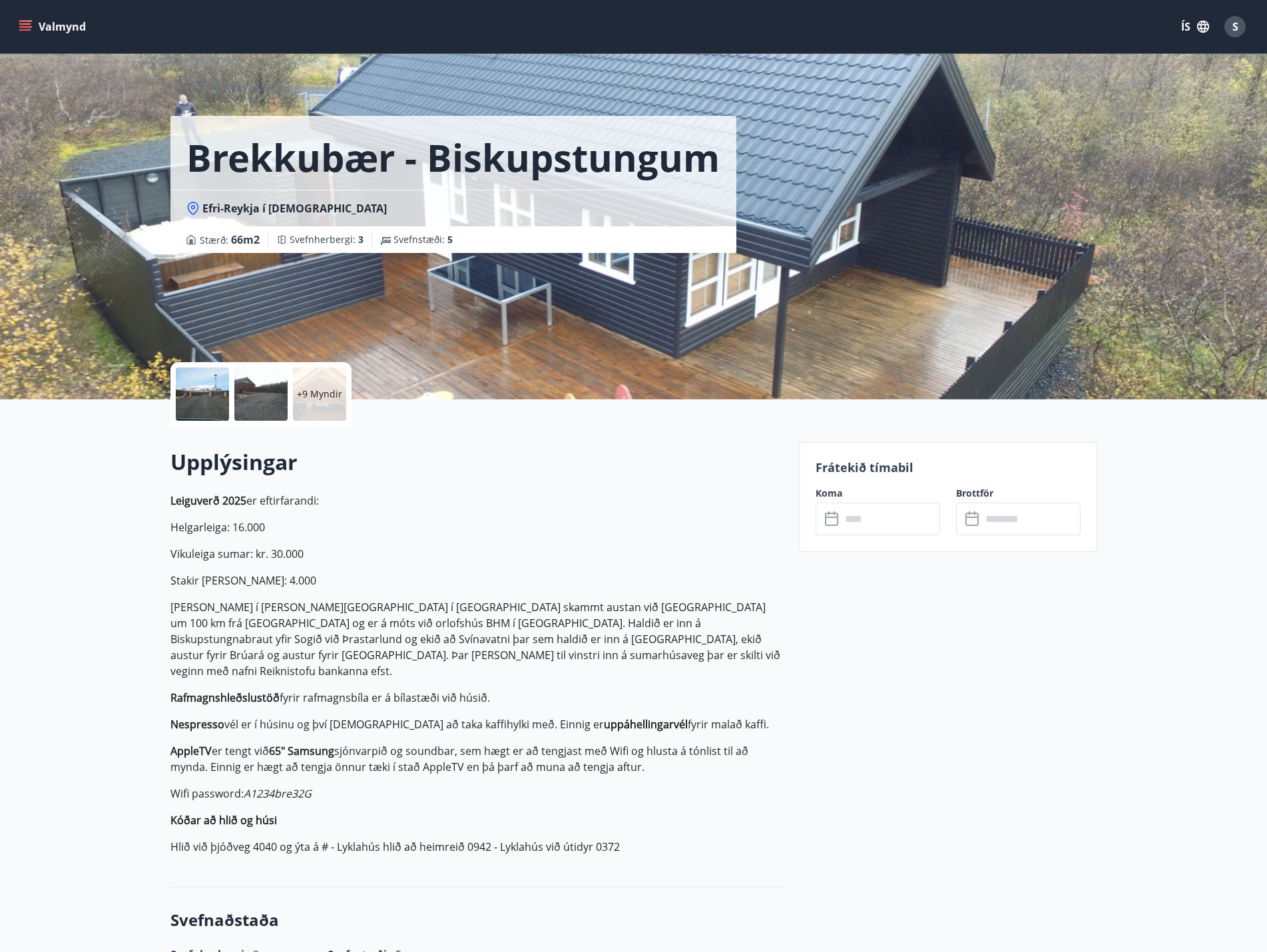
click at [203, 394] on div at bounding box center [202, 394] width 53 height 53
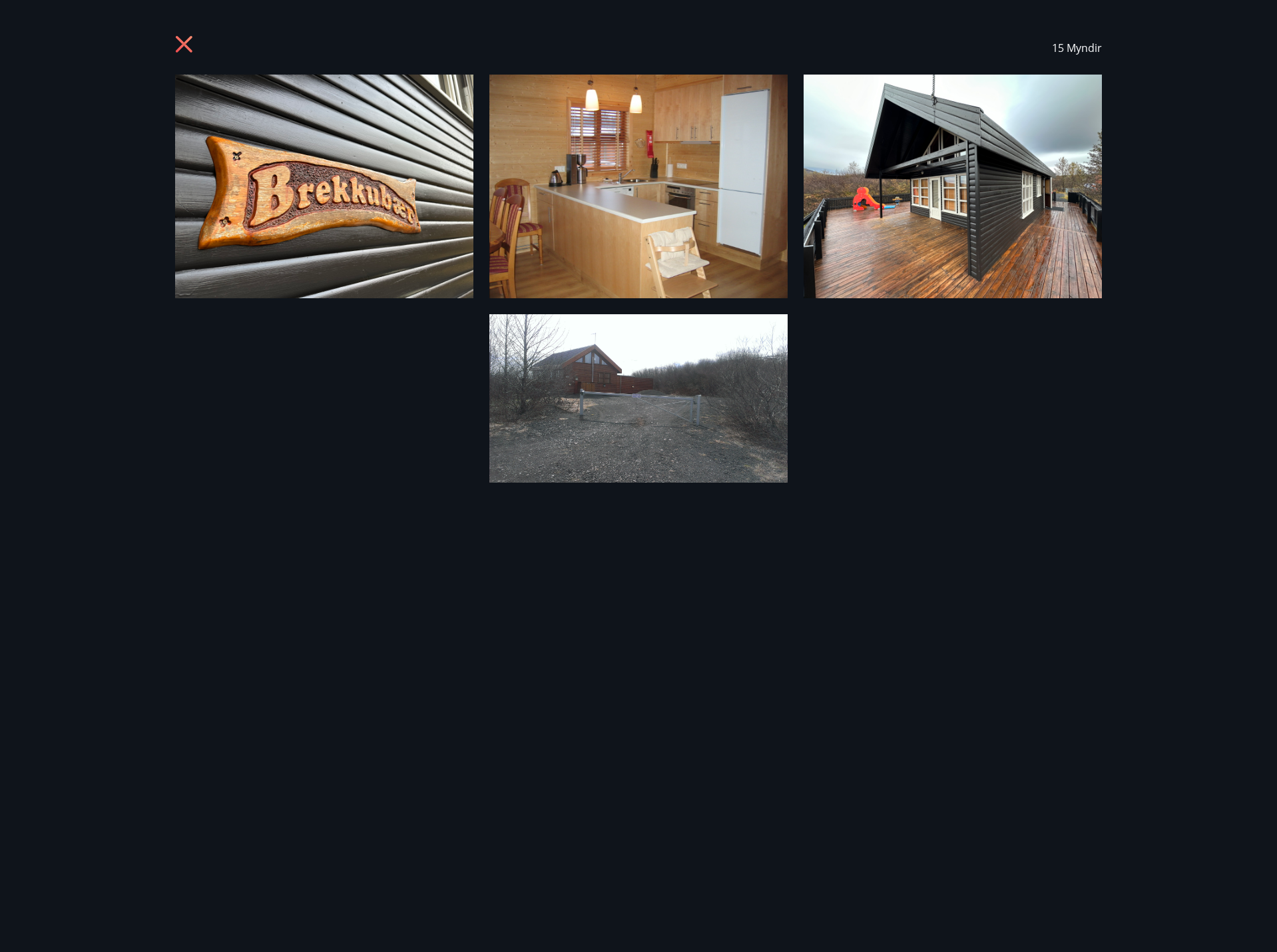
click at [622, 235] on img at bounding box center [638, 187] width 298 height 224
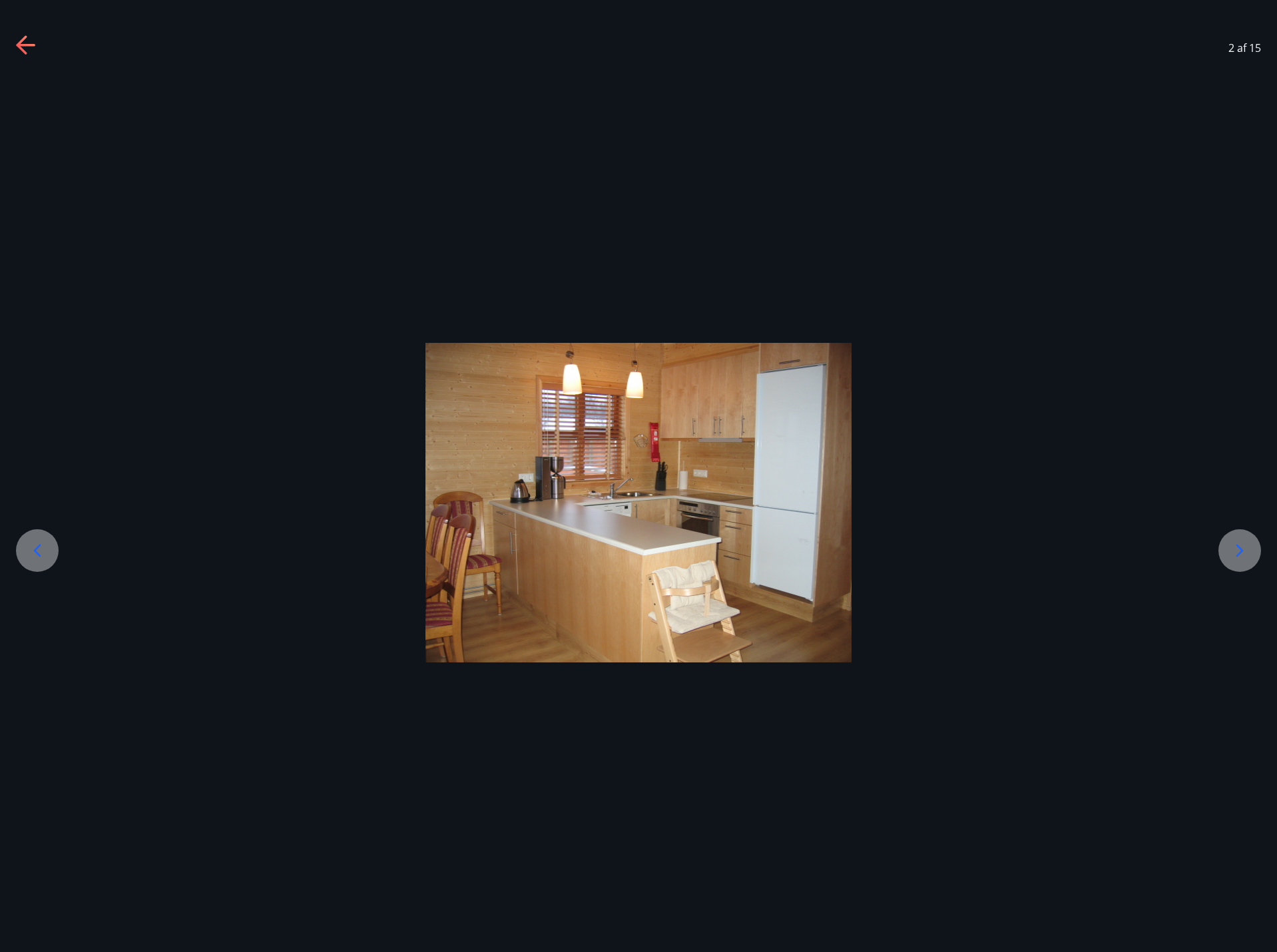
click at [1224, 555] on div at bounding box center [1239, 550] width 43 height 43
click at [1229, 553] on icon at bounding box center [1239, 550] width 21 height 21
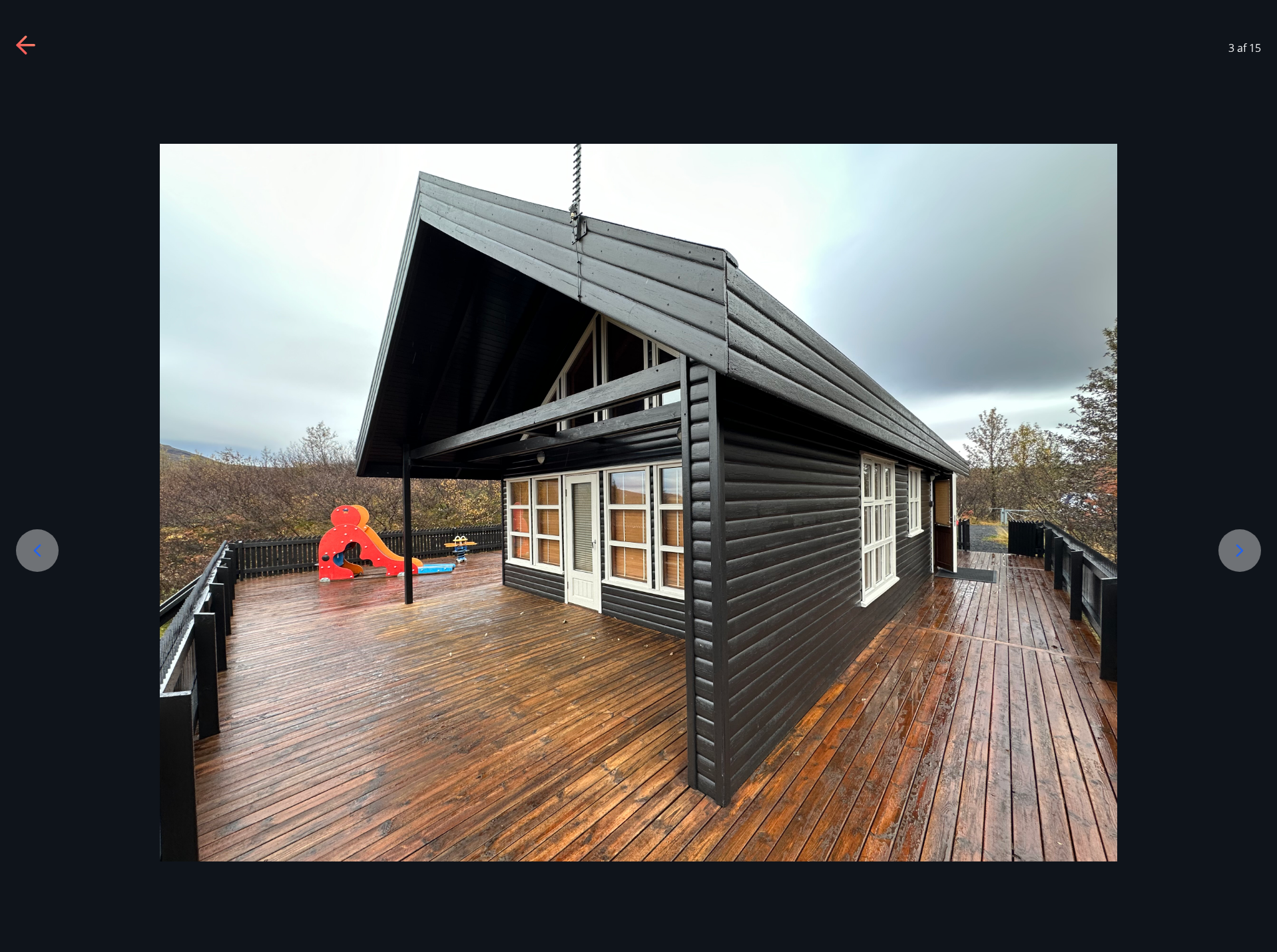
click at [1230, 553] on icon at bounding box center [1239, 550] width 21 height 21
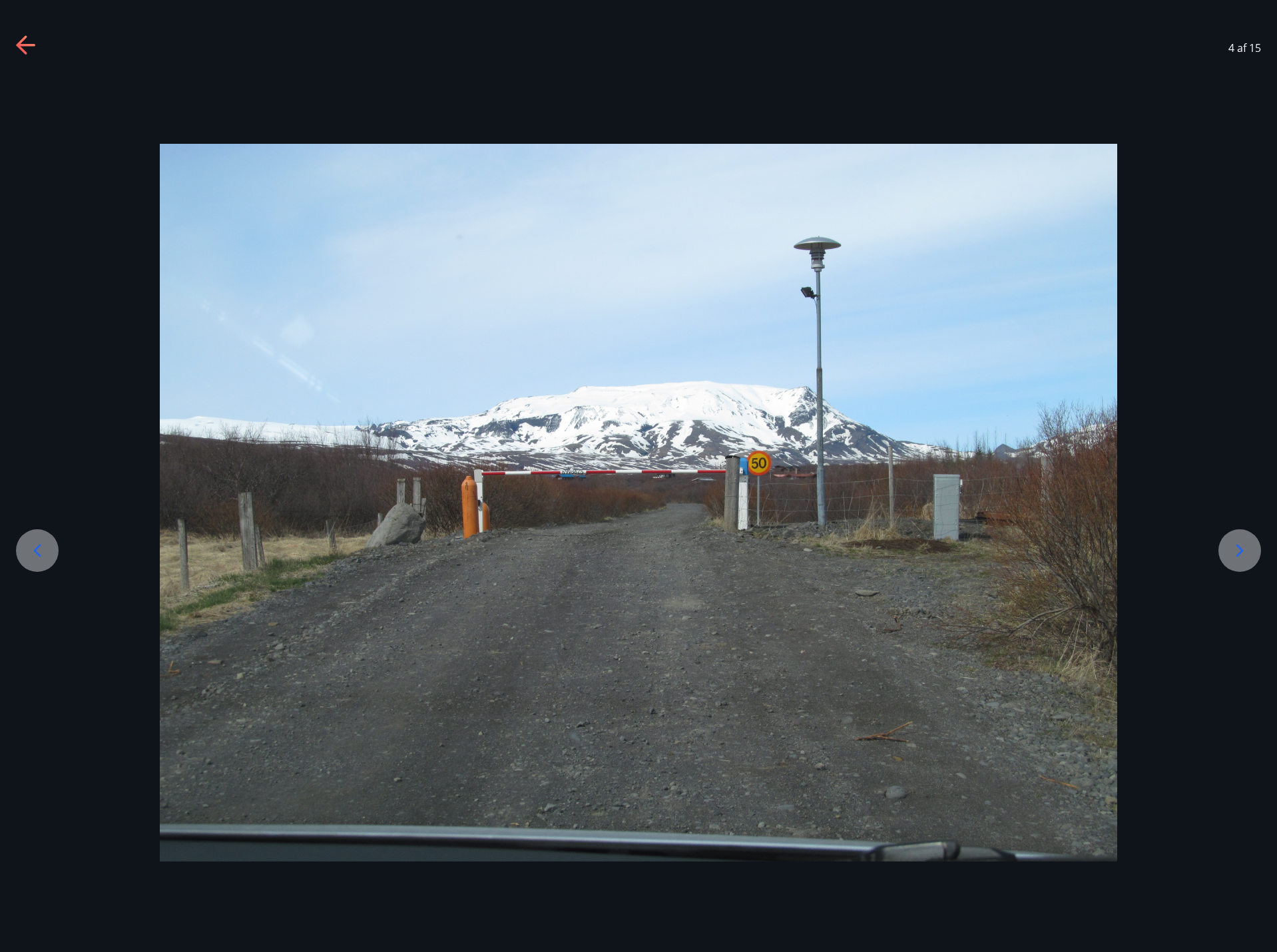
click at [1230, 553] on icon at bounding box center [1239, 550] width 21 height 21
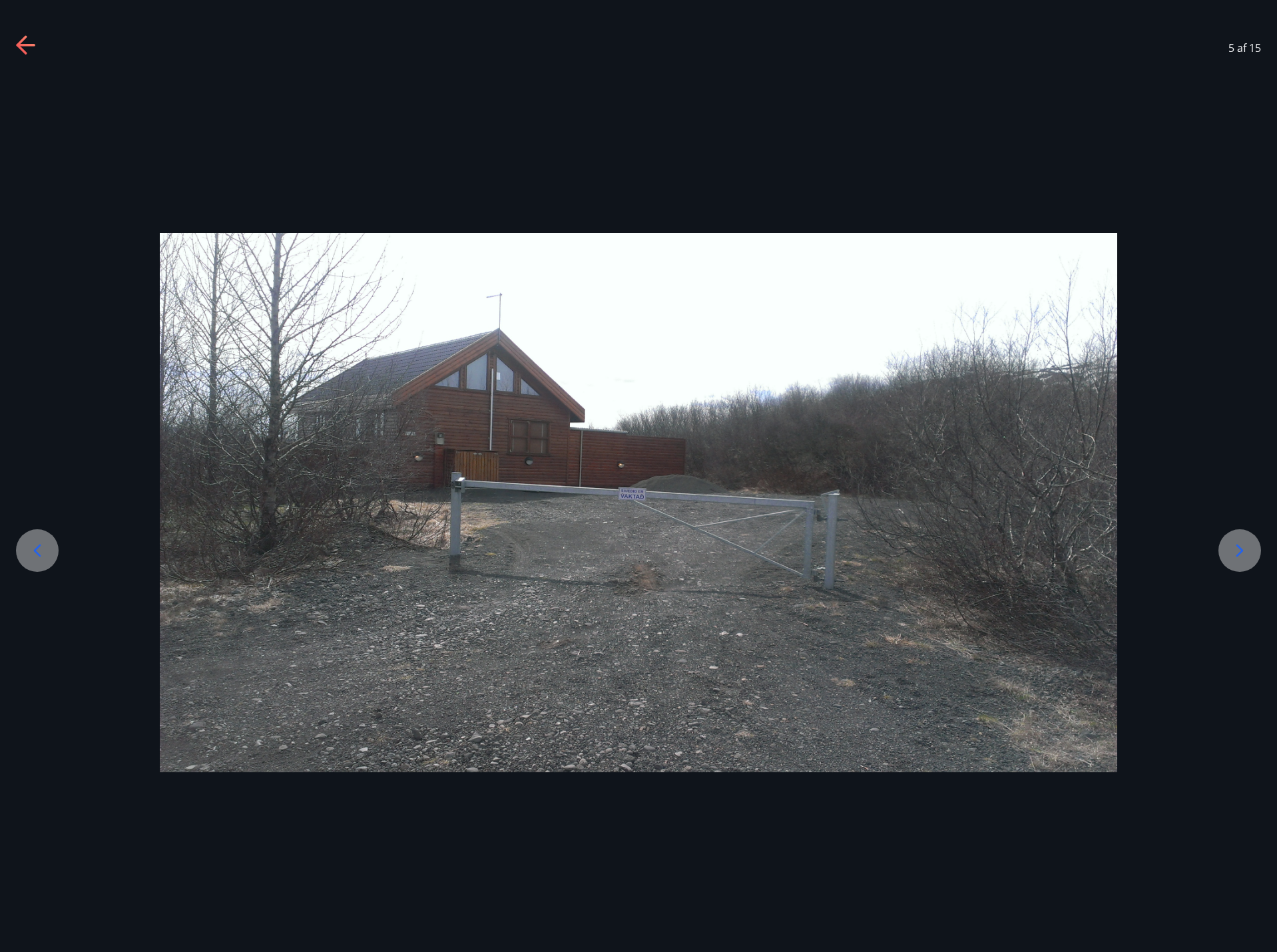
click at [1230, 553] on icon at bounding box center [1239, 550] width 21 height 21
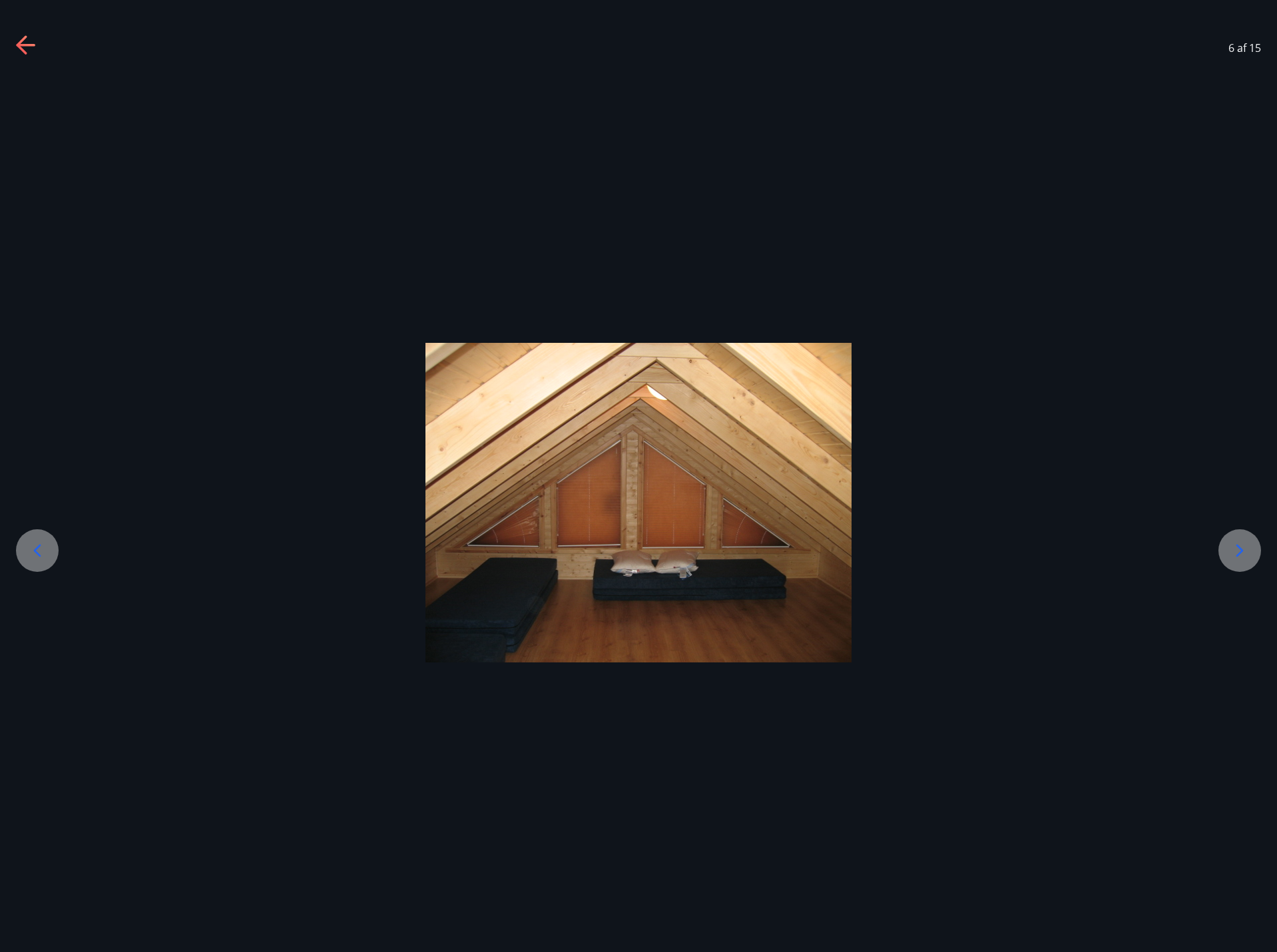
click at [1230, 553] on icon at bounding box center [1239, 550] width 21 height 21
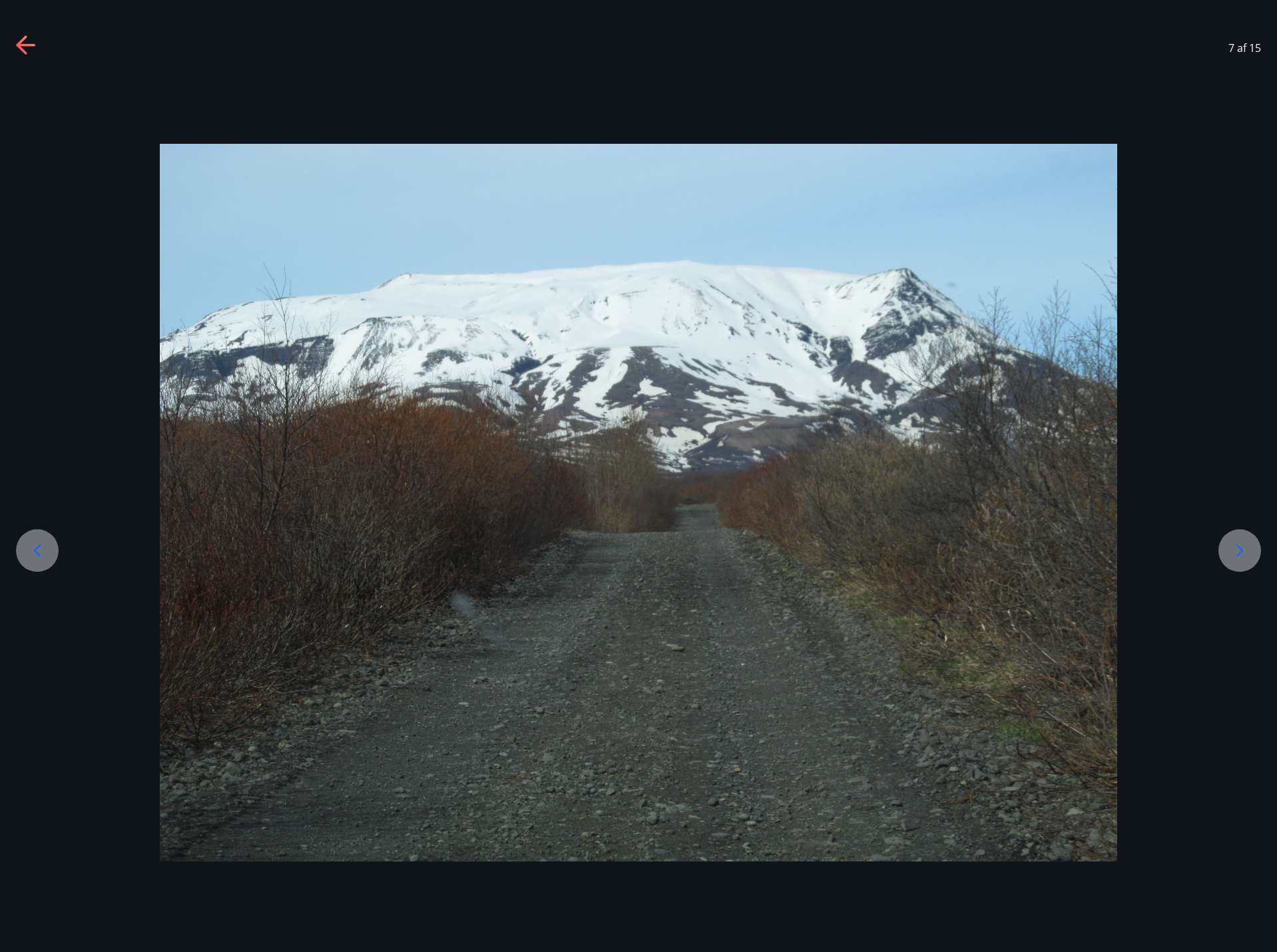
click at [1230, 553] on icon at bounding box center [1239, 550] width 21 height 21
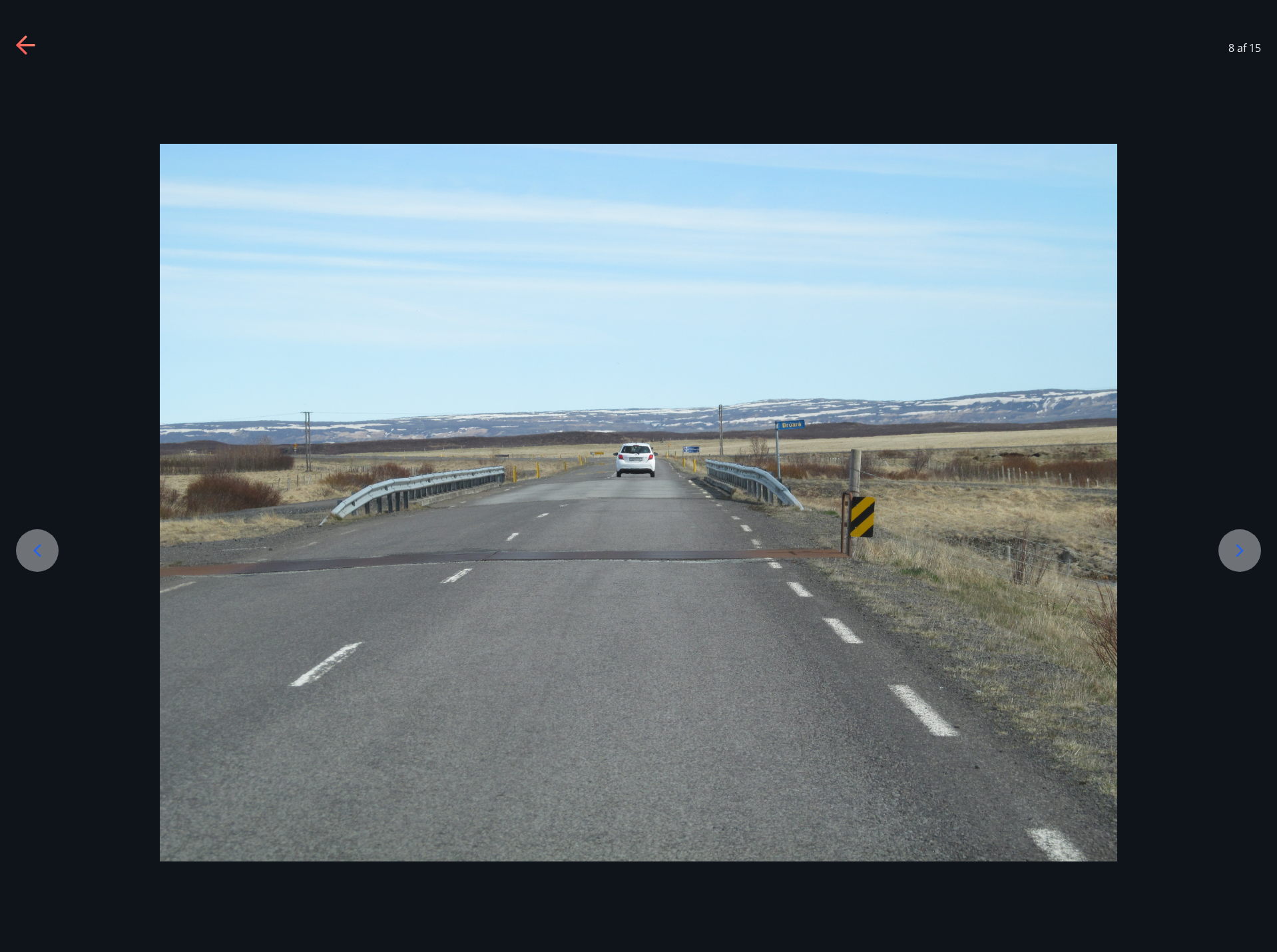
click at [1230, 553] on icon at bounding box center [1239, 550] width 21 height 21
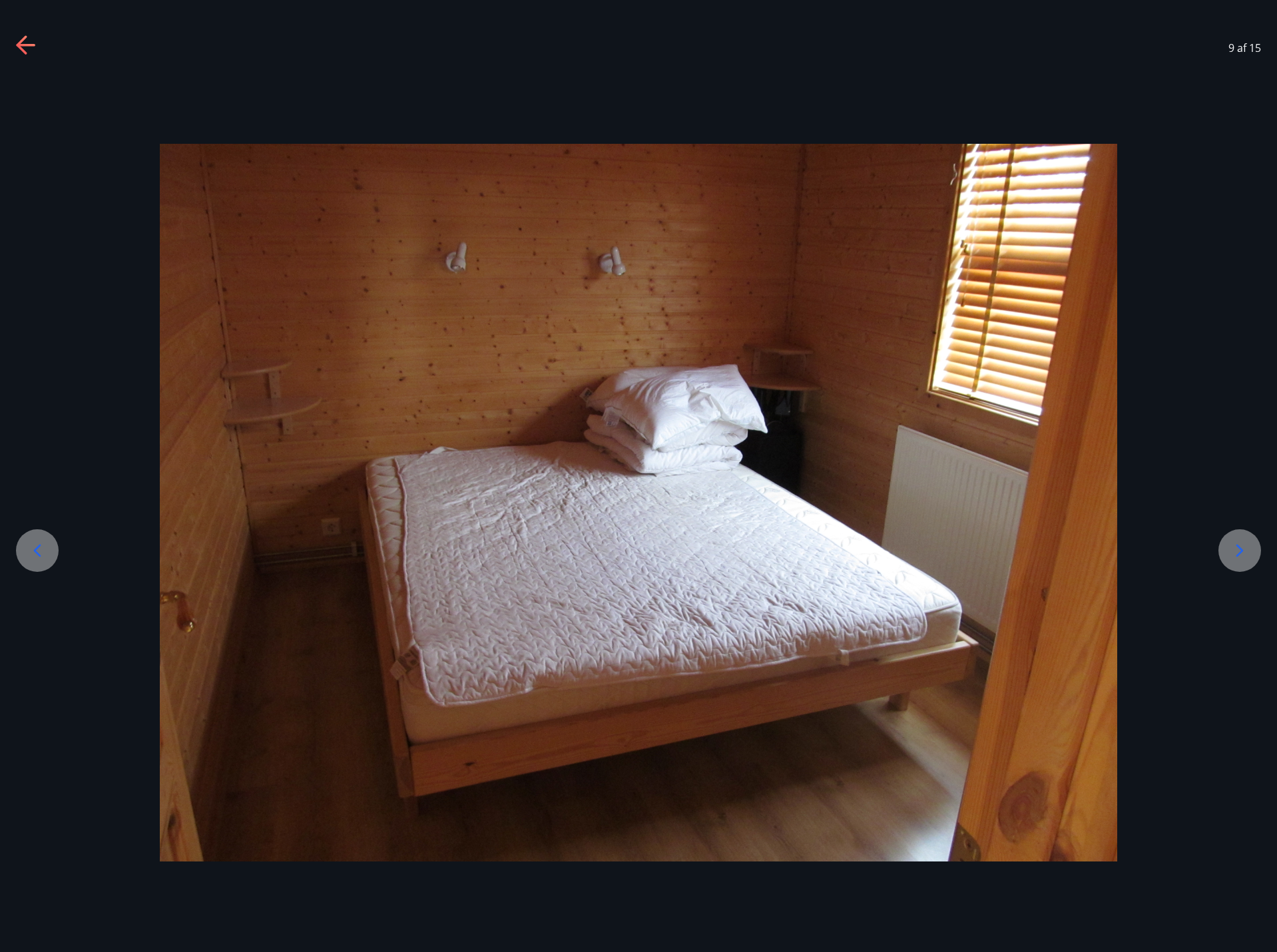
click at [1230, 553] on icon at bounding box center [1239, 550] width 21 height 21
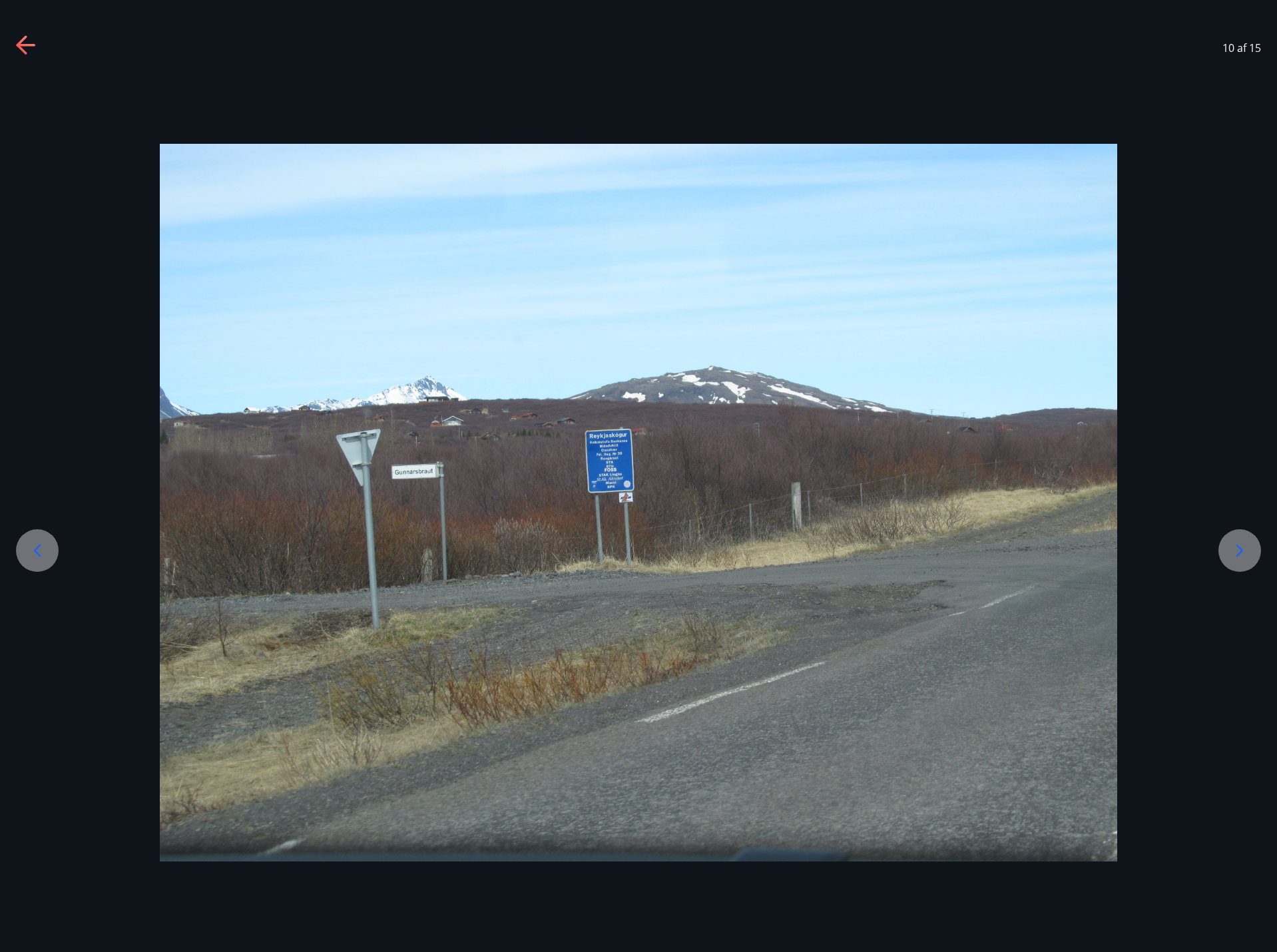
click at [1230, 553] on icon at bounding box center [1239, 550] width 21 height 21
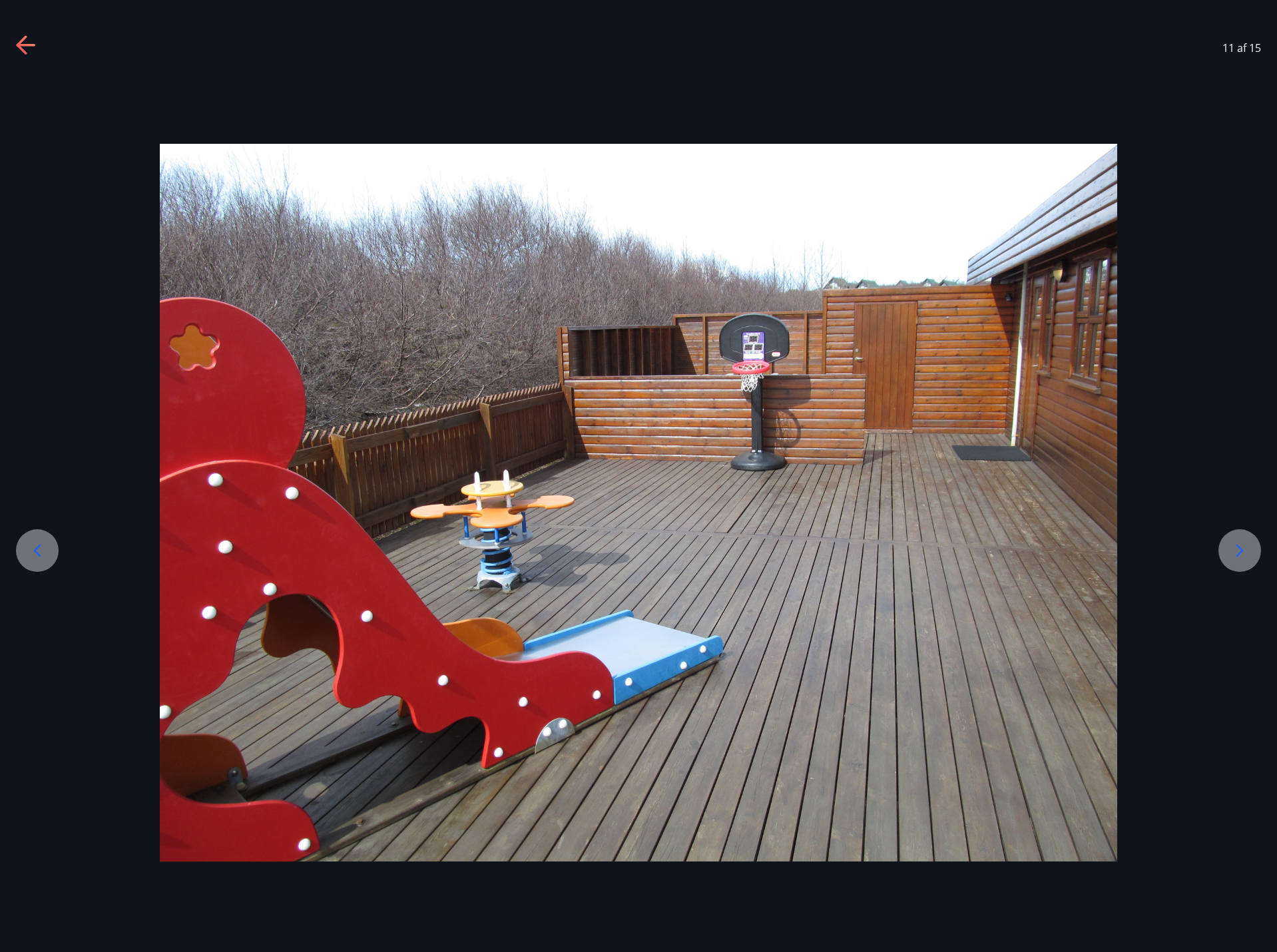
click at [1230, 553] on icon at bounding box center [1239, 550] width 21 height 21
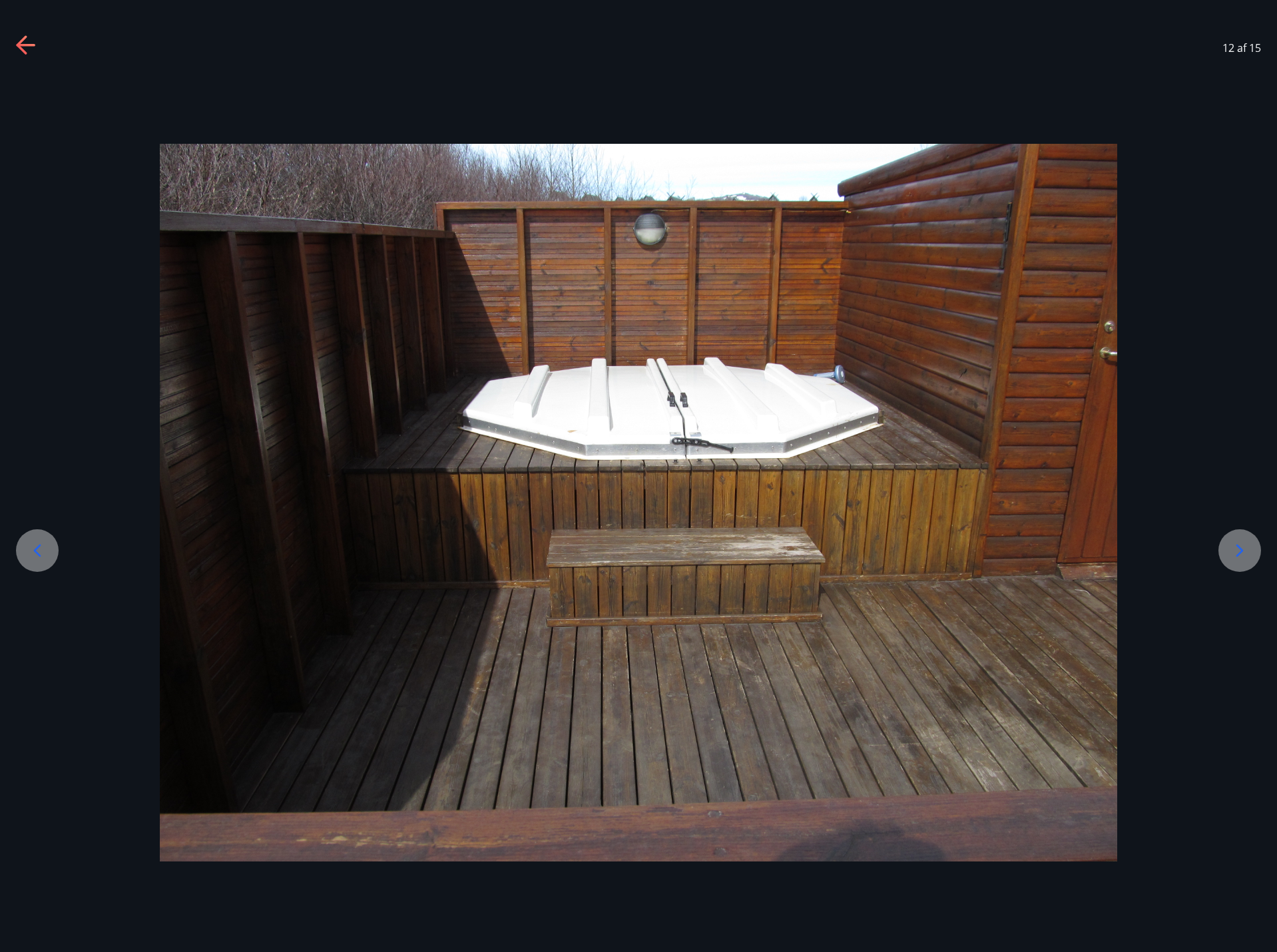
click at [1230, 553] on icon at bounding box center [1239, 550] width 21 height 21
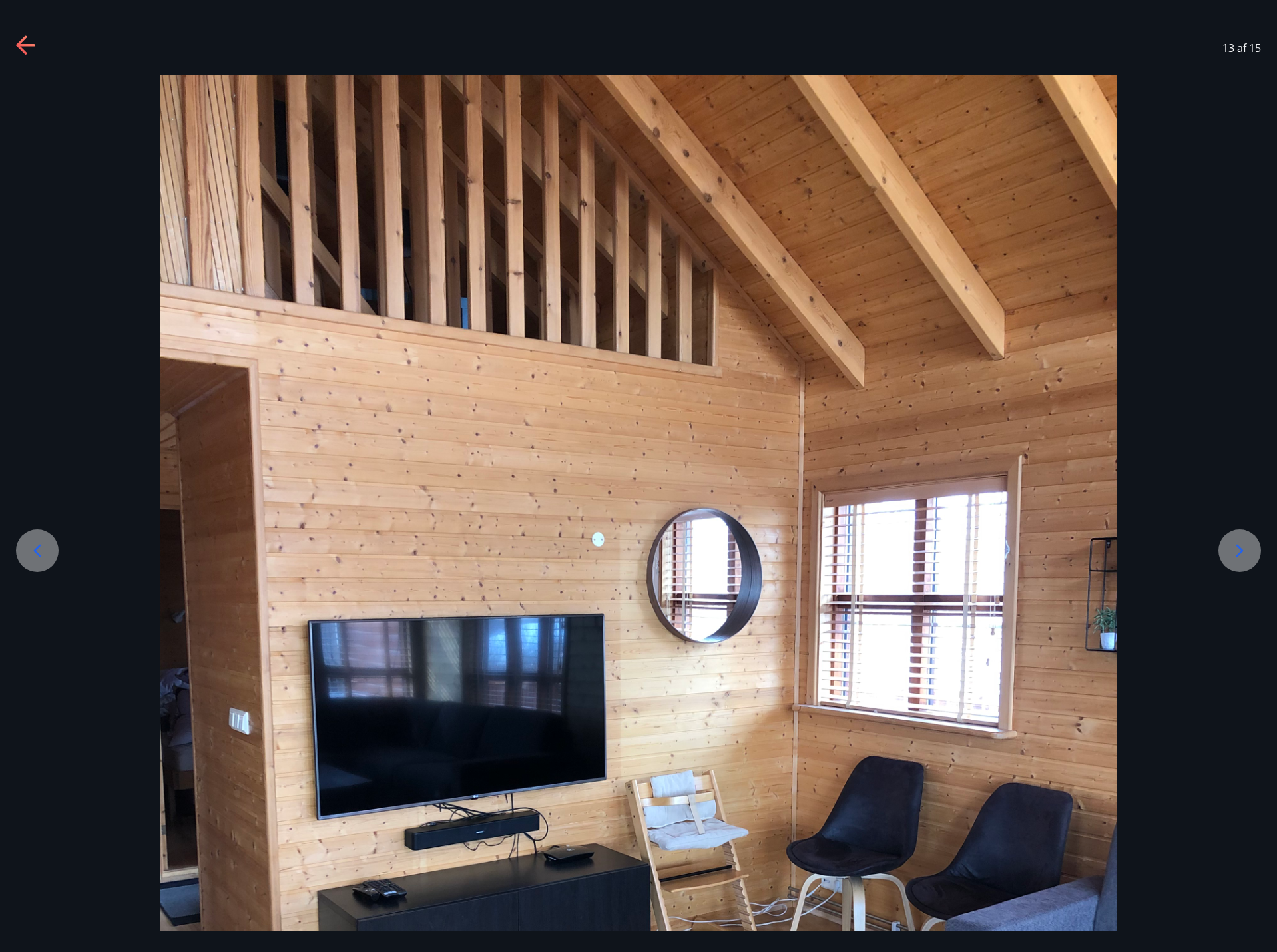
click at [1230, 553] on icon at bounding box center [1239, 550] width 21 height 21
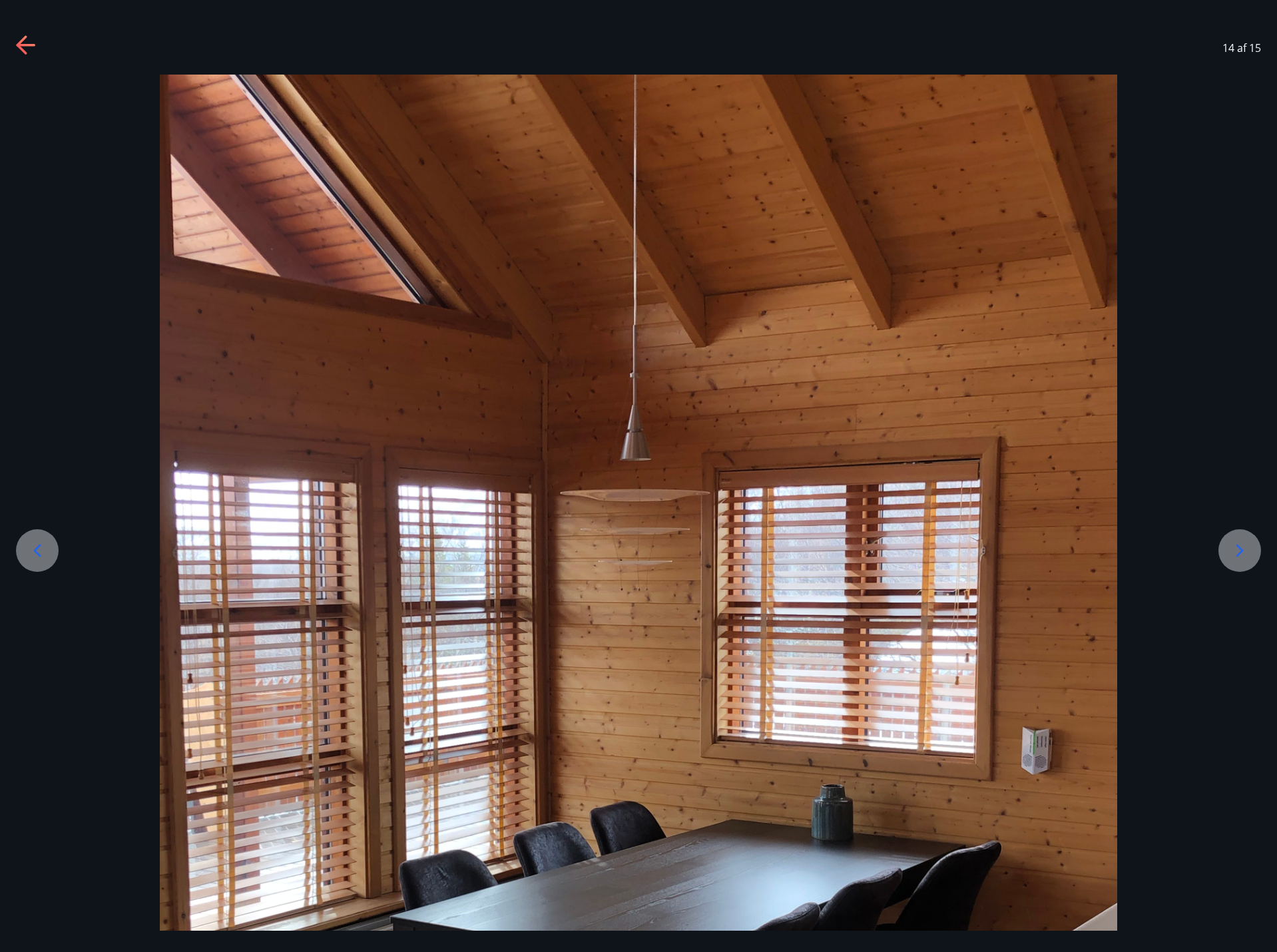
click at [1230, 553] on icon at bounding box center [1239, 550] width 21 height 21
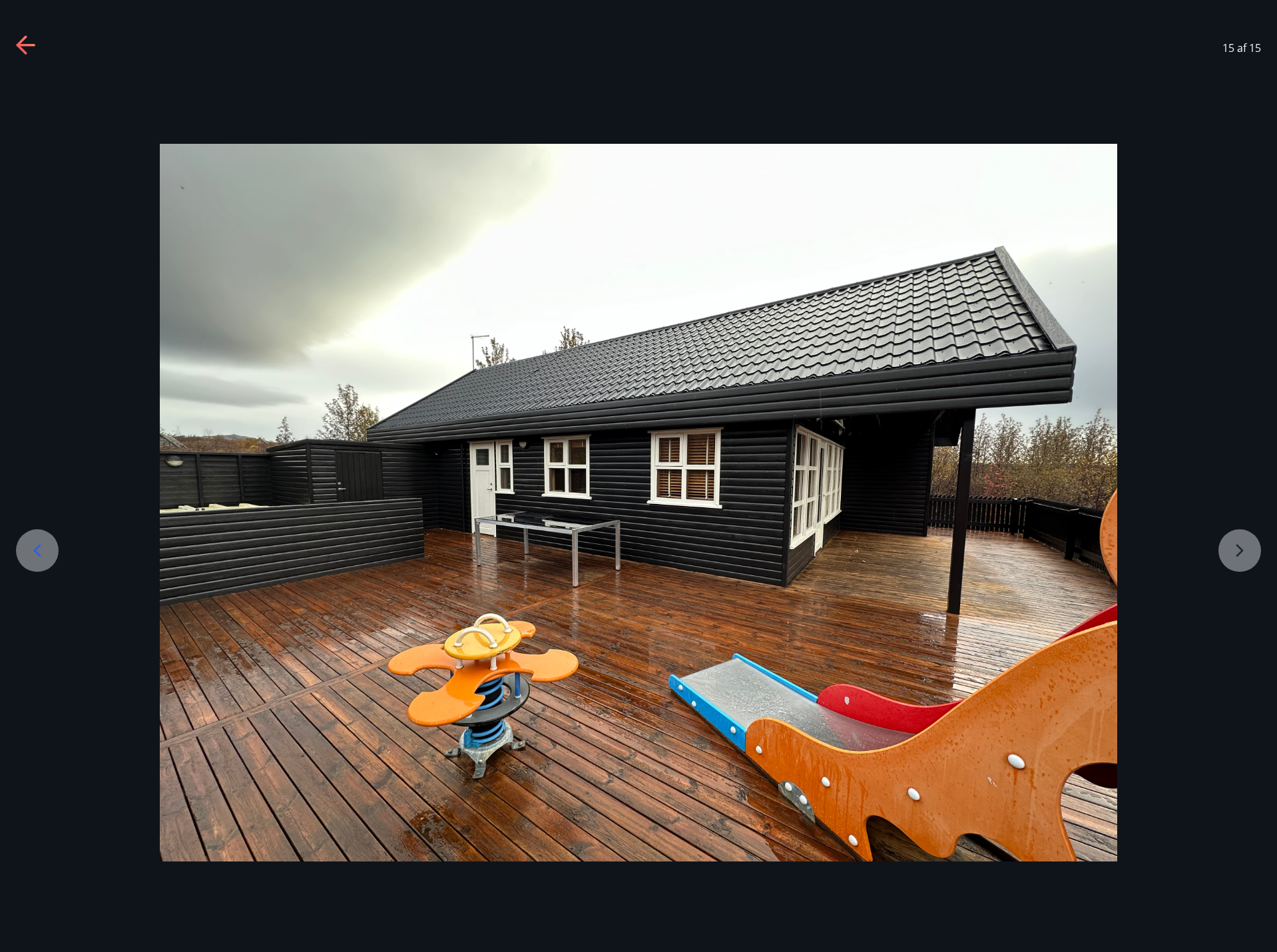
click at [1230, 553] on div at bounding box center [638, 503] width 1277 height 718
